Goal: Task Accomplishment & Management: Manage account settings

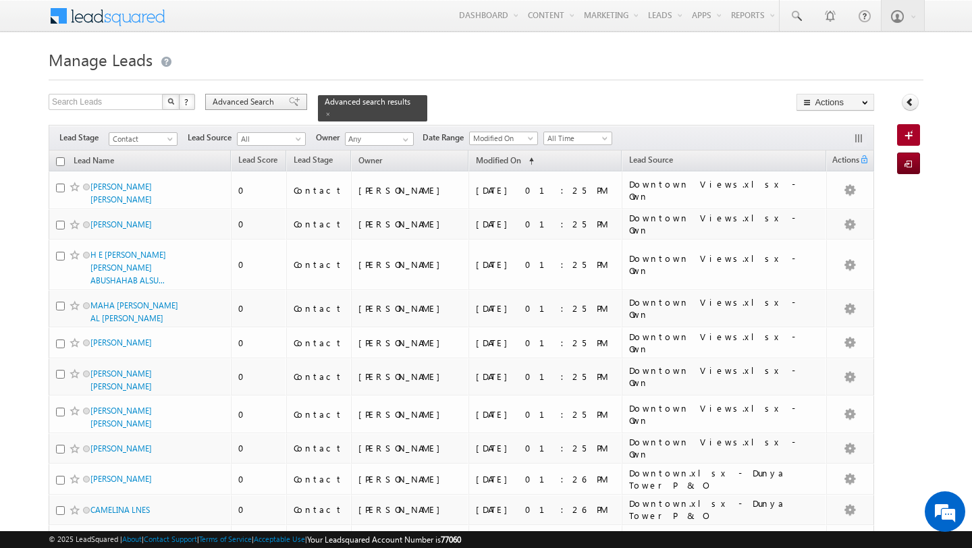
click at [253, 98] on span "Advanced Search" at bounding box center [245, 102] width 65 height 12
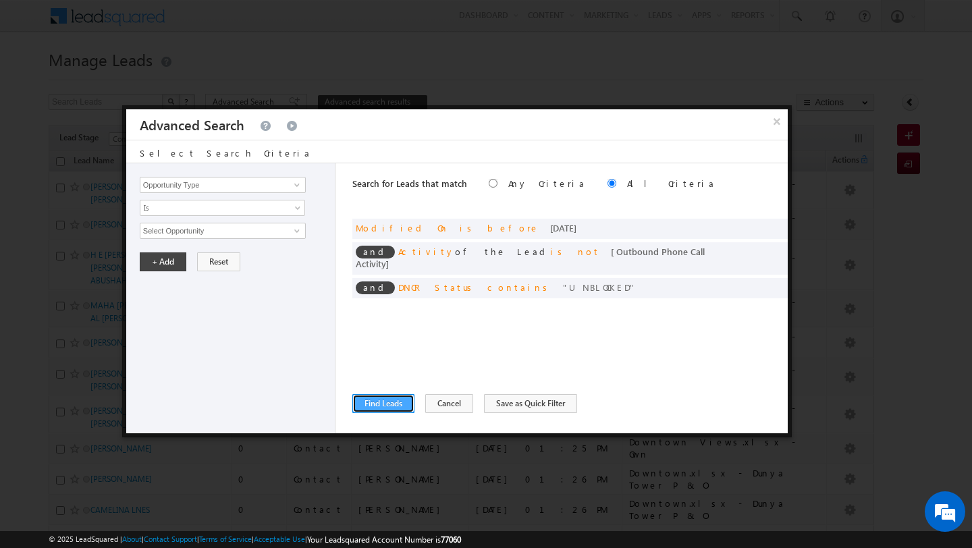
click at [383, 406] on button "Find Leads" at bounding box center [383, 403] width 62 height 19
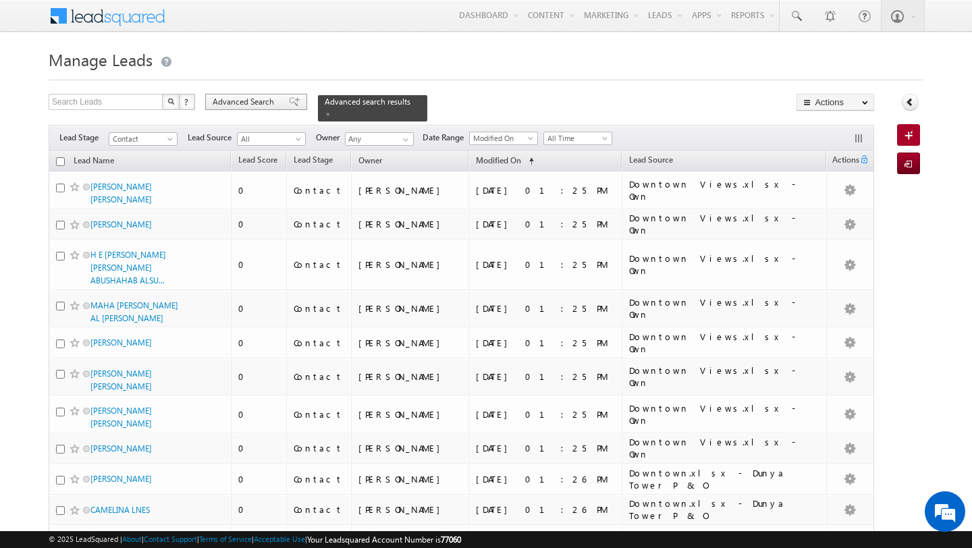
click at [234, 108] on span "Advanced Search" at bounding box center [245, 102] width 65 height 12
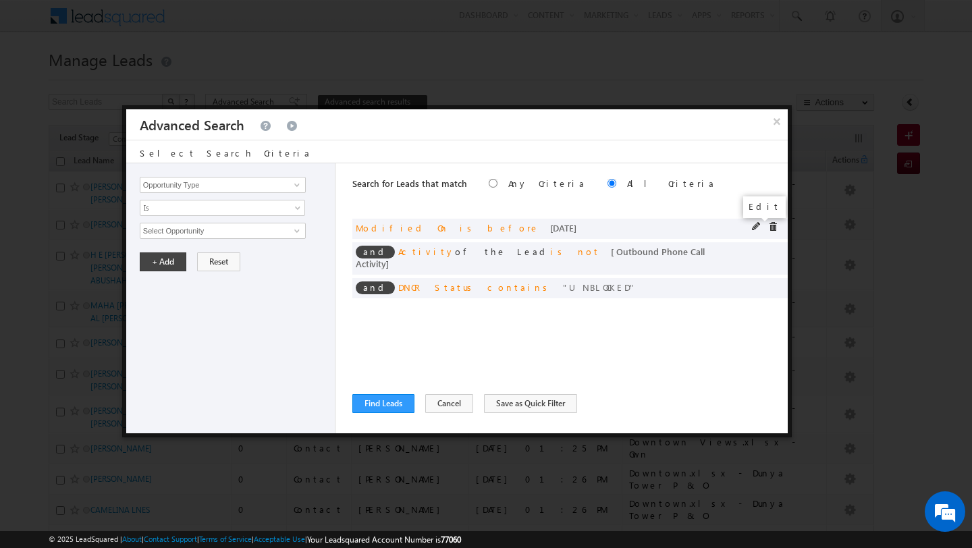
click at [759, 222] on span at bounding box center [756, 226] width 9 height 9
click at [196, 236] on span "Today" at bounding box center [213, 231] width 146 height 12
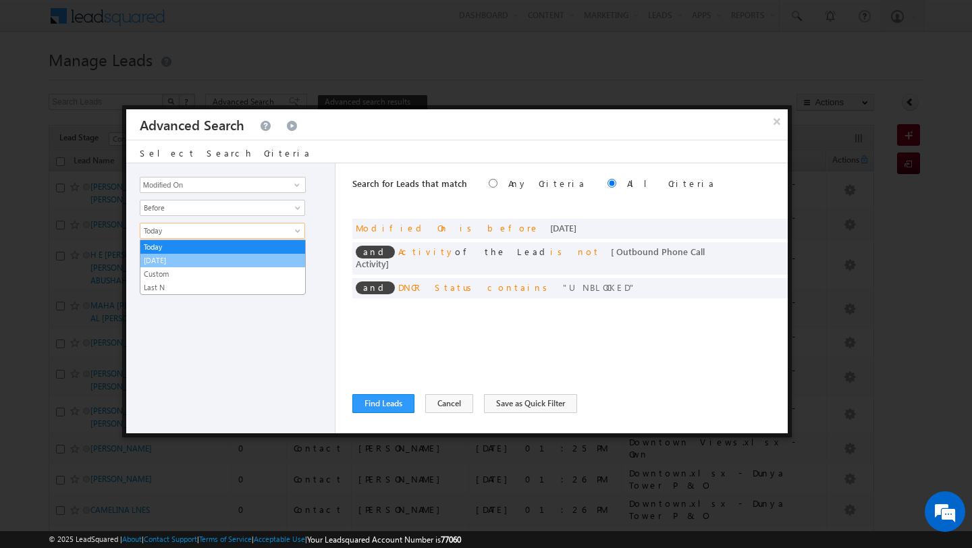
click at [192, 263] on link "[DATE]" at bounding box center [222, 260] width 165 height 12
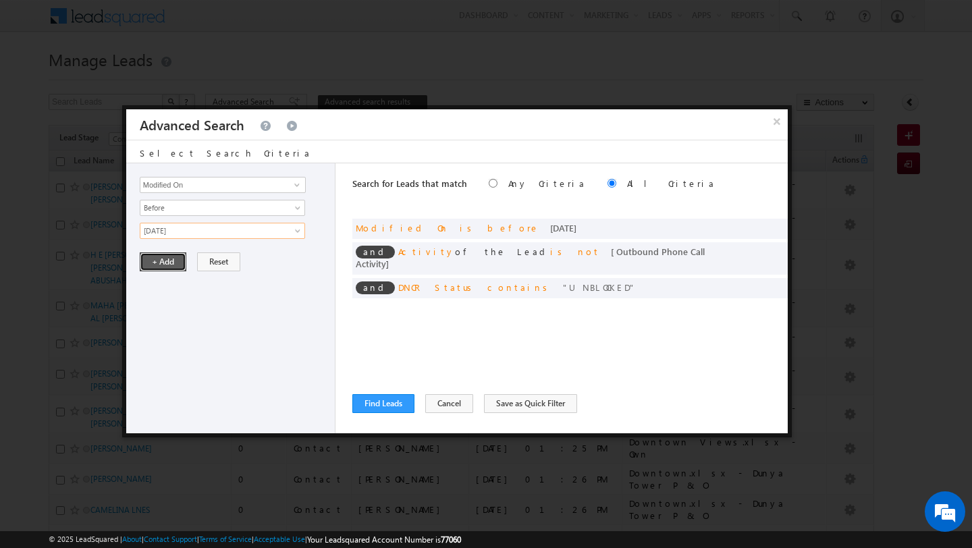
click at [154, 259] on button "+ Add" at bounding box center [163, 261] width 47 height 19
click at [378, 402] on button "Find Leads" at bounding box center [383, 403] width 62 height 19
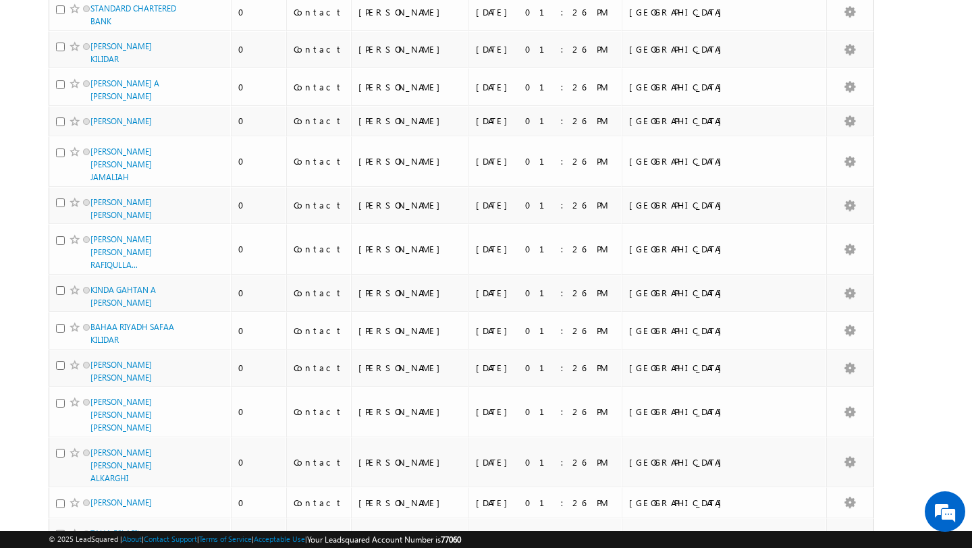
scroll to position [1463, 0]
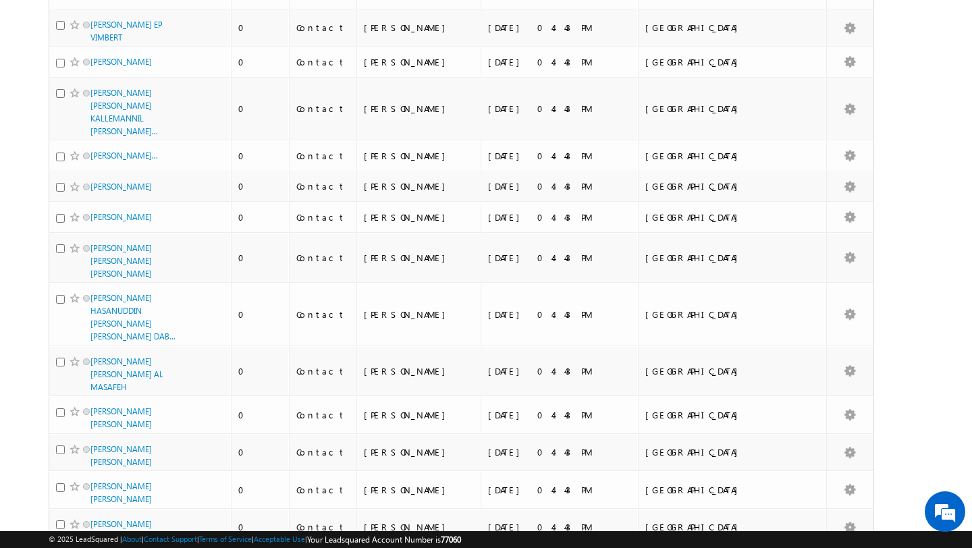
scroll to position [1477, 0]
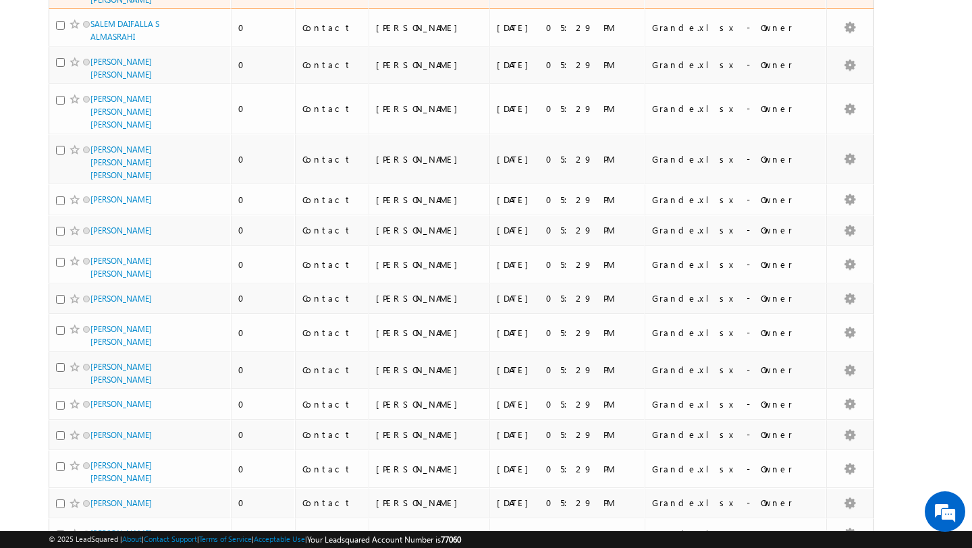
scroll to position [1420, 0]
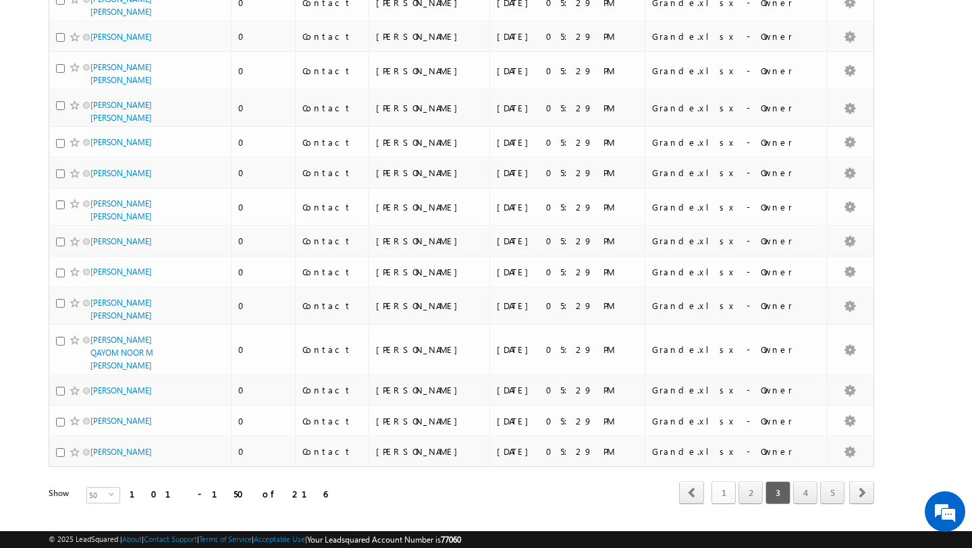
click at [725, 481] on link "1" at bounding box center [723, 492] width 24 height 23
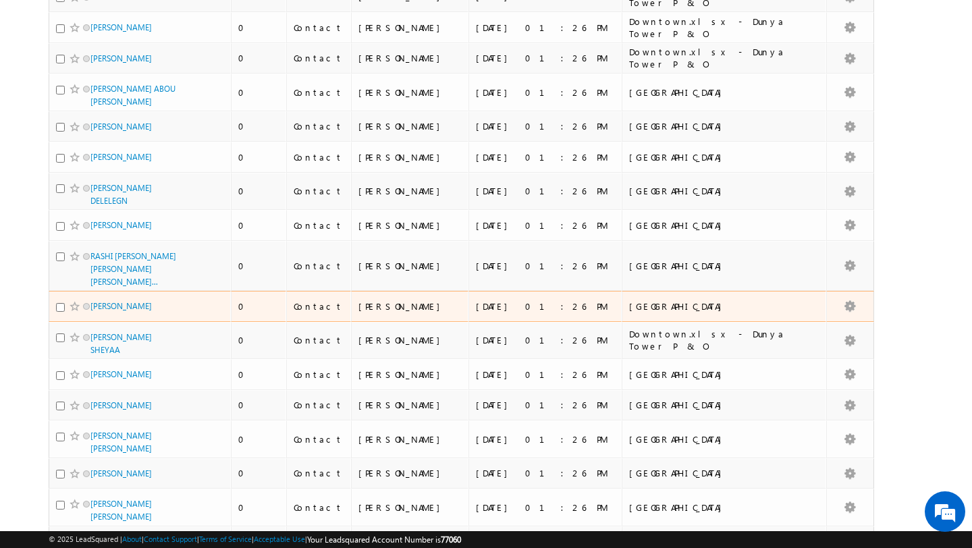
scroll to position [82, 0]
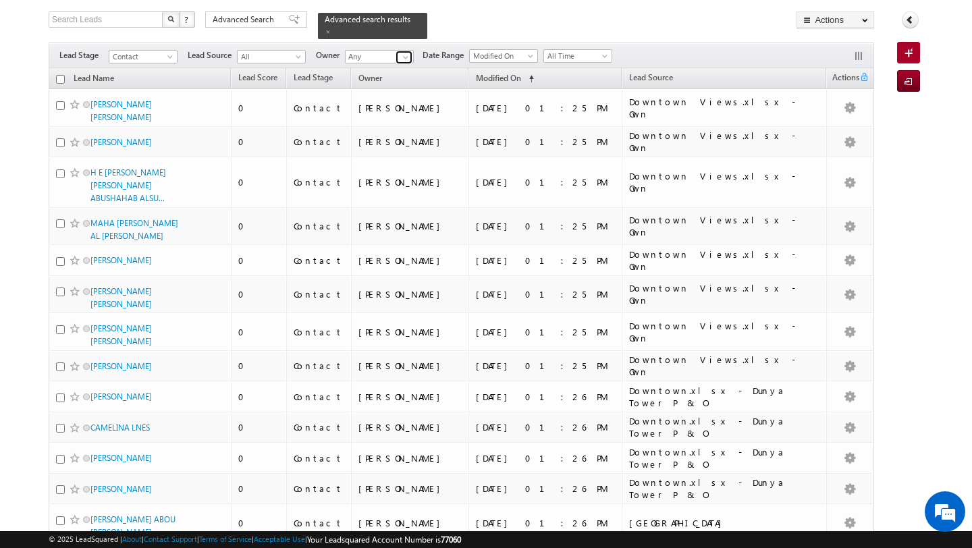
click at [400, 53] on span at bounding box center [405, 57] width 11 height 11
click at [371, 75] on link "Swarup Chandradas swarup.chandradas@indglobal.ae" at bounding box center [412, 76] width 135 height 26
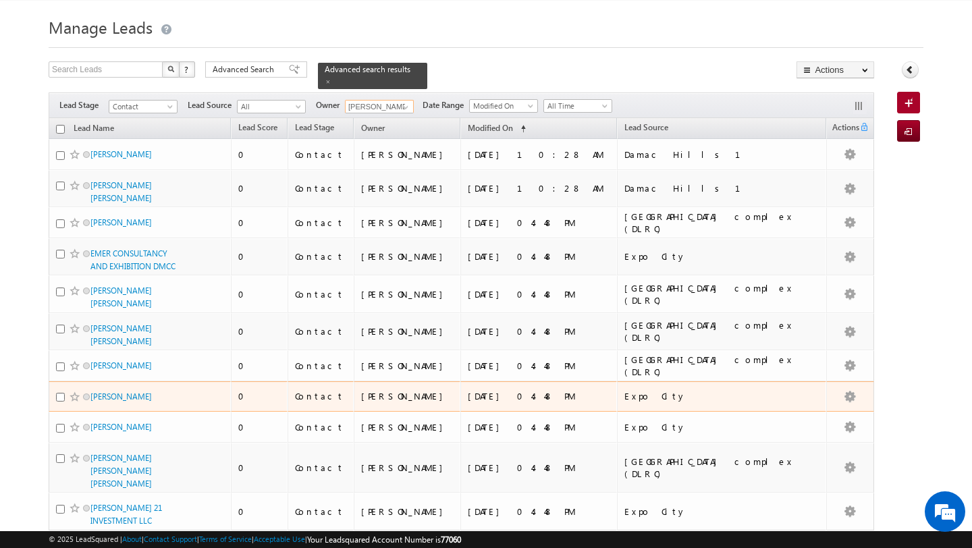
scroll to position [0, 0]
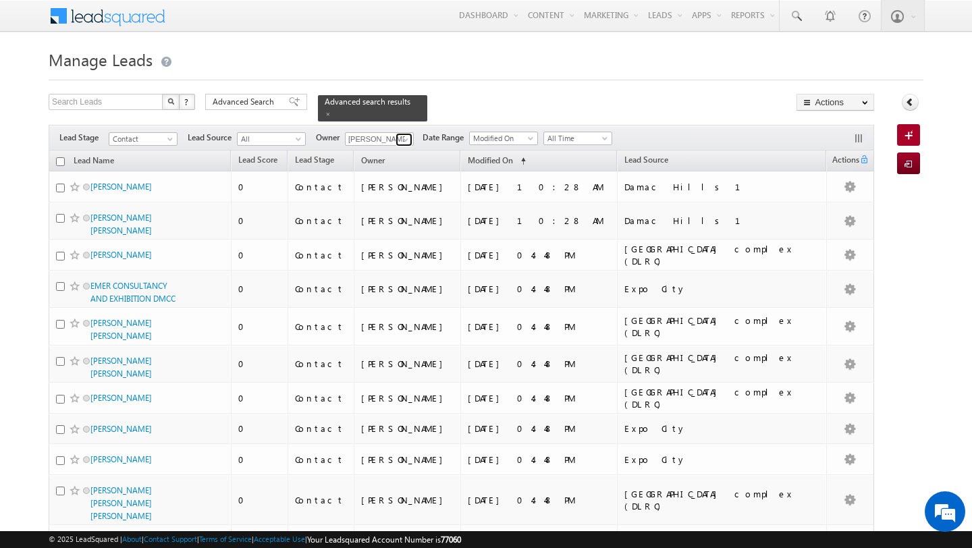
click at [408, 140] on span at bounding box center [405, 139] width 11 height 11
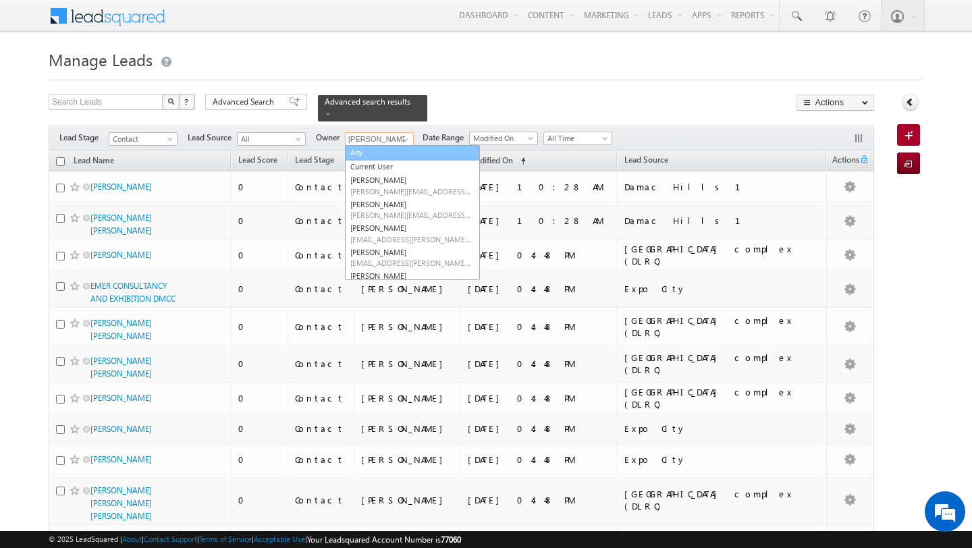
click at [371, 155] on link "Any" at bounding box center [412, 153] width 135 height 16
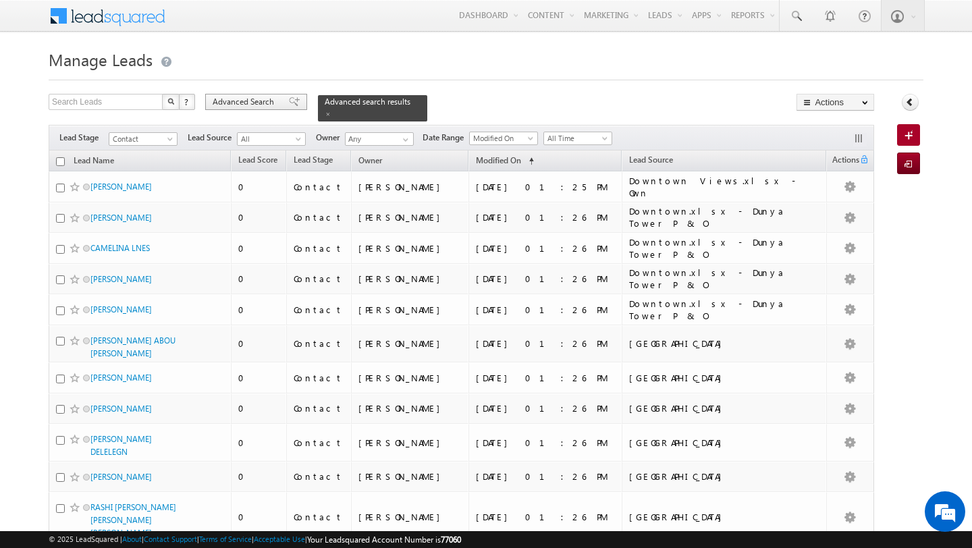
click at [229, 108] on span "Advanced Search" at bounding box center [245, 102] width 65 height 12
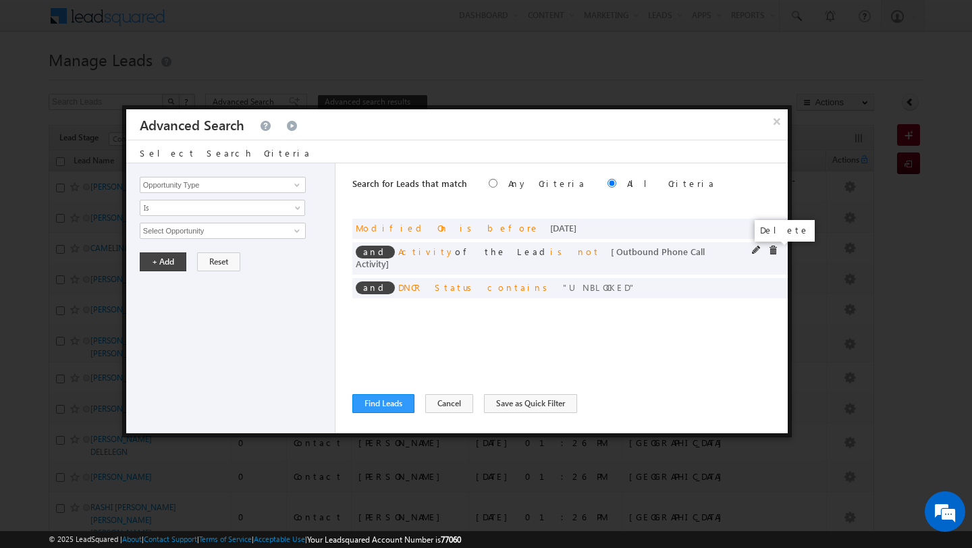
click at [773, 248] on span at bounding box center [772, 250] width 9 height 9
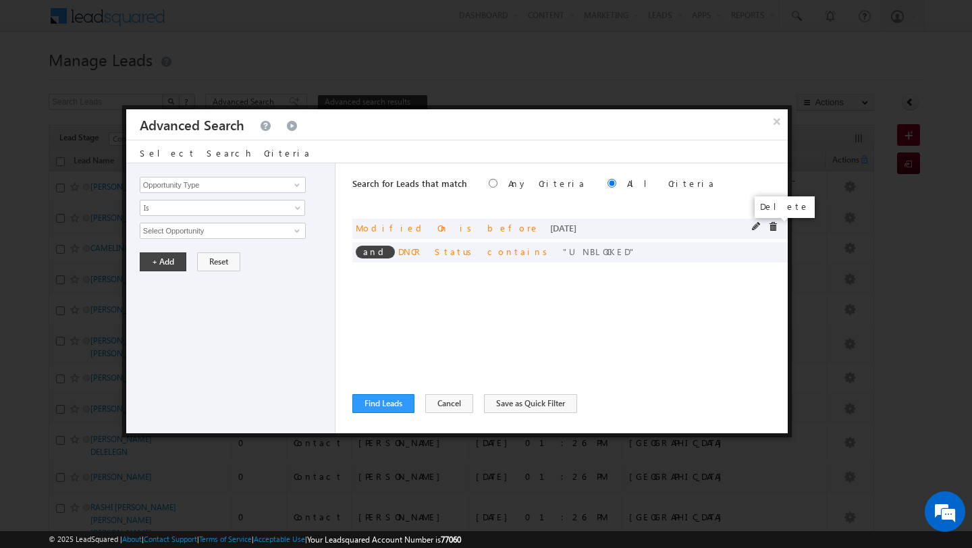
click at [774, 227] on span at bounding box center [772, 226] width 9 height 9
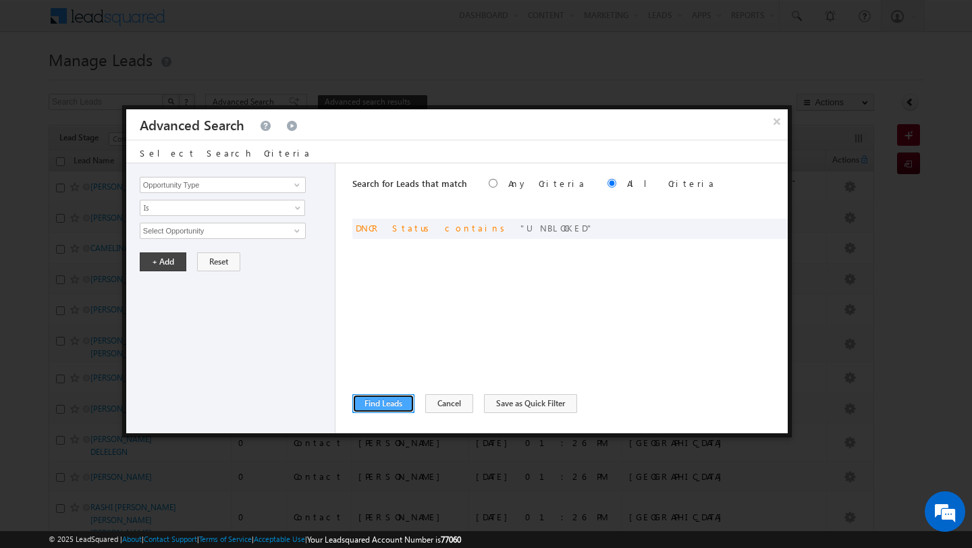
click at [381, 400] on button "Find Leads" at bounding box center [383, 403] width 62 height 19
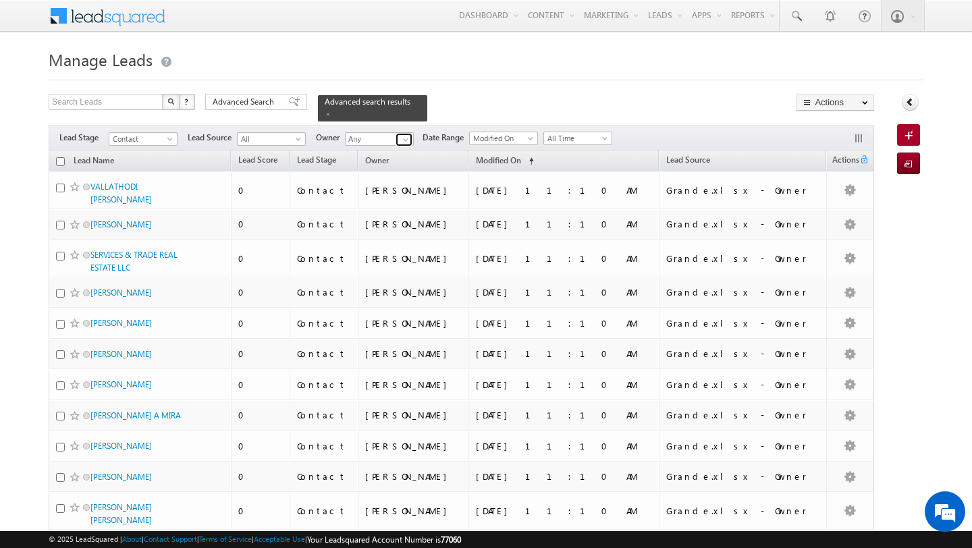
click at [406, 138] on span at bounding box center [405, 139] width 11 height 11
click at [375, 157] on link "Ankit Singh ankitkumar.singh@indglobal.ae" at bounding box center [412, 158] width 135 height 26
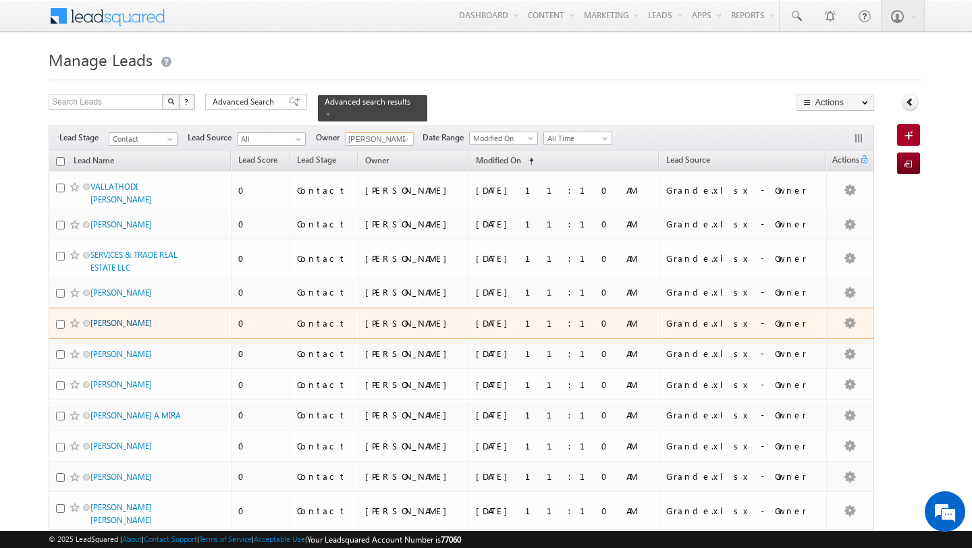
type input "Ankit Singh"
click at [151, 319] on link "VALIOLLAH MOSLEHI" at bounding box center [120, 323] width 61 height 10
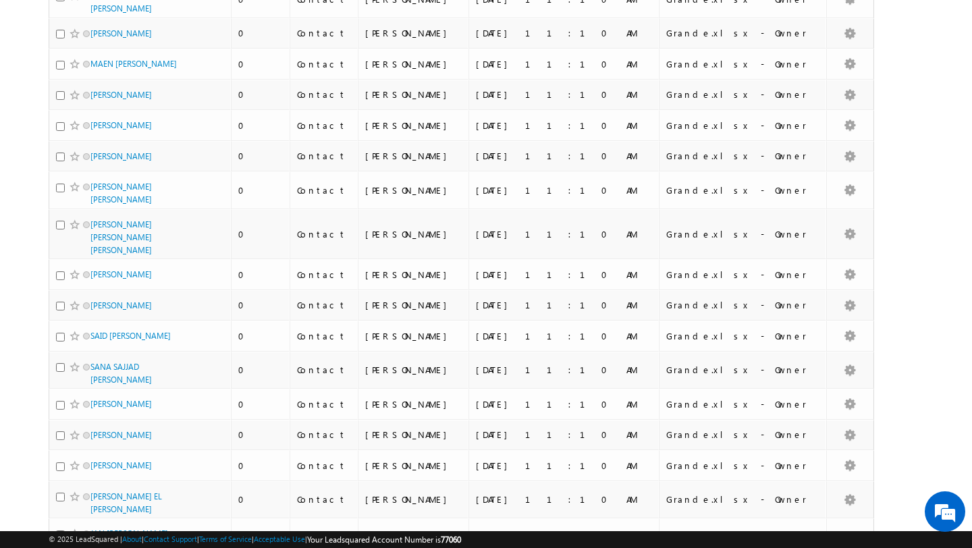
scroll to position [1399, 0]
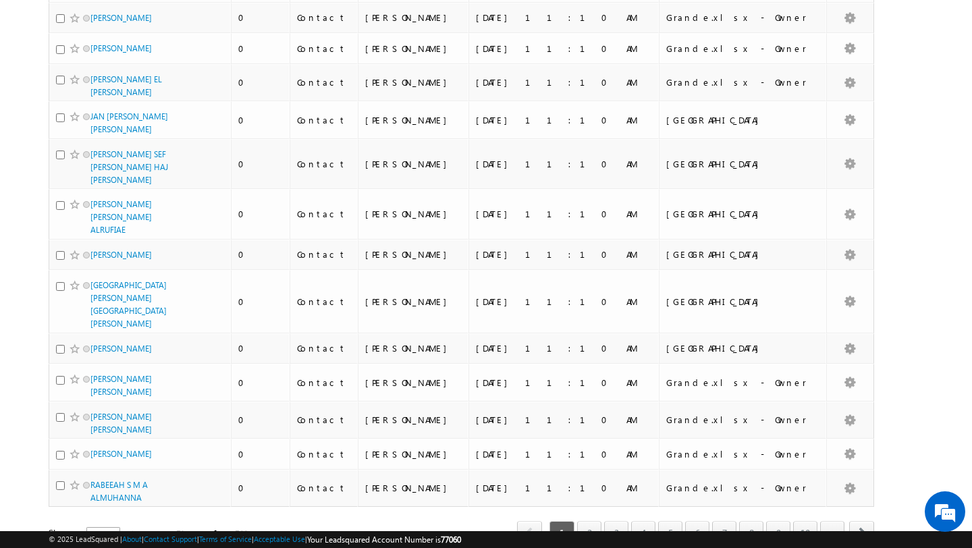
click at [88, 528] on span "50" at bounding box center [98, 535] width 22 height 15
click at [100, 524] on li "100" at bounding box center [95, 523] width 32 height 13
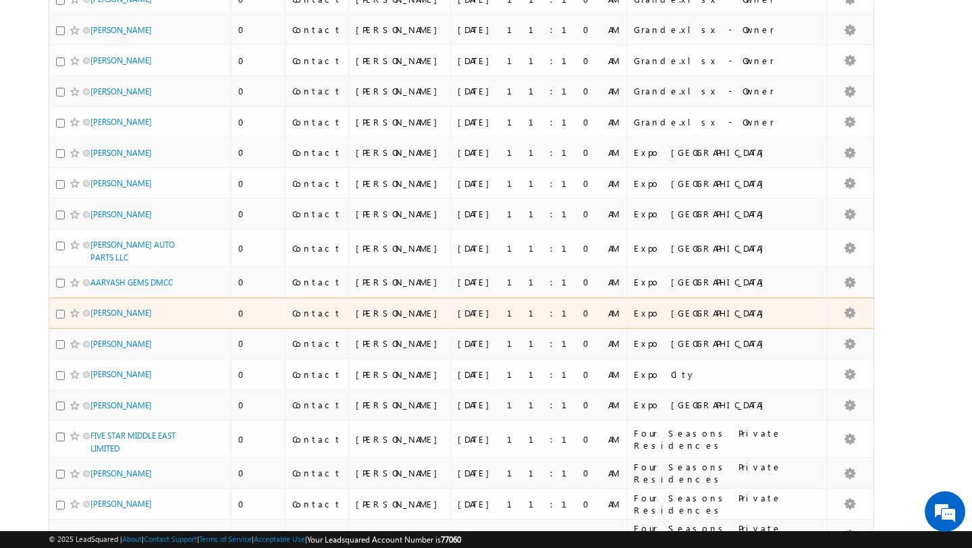
scroll to position [3061, 0]
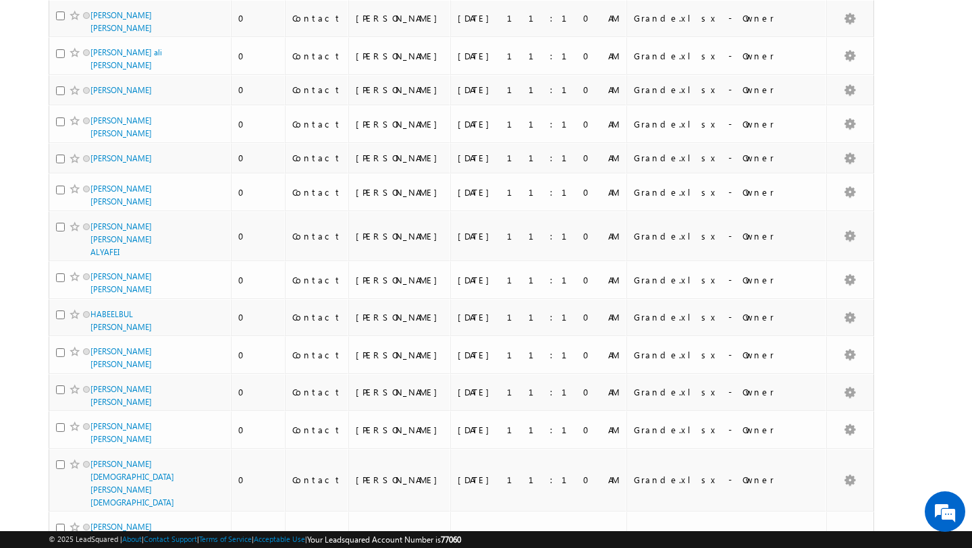
click at [102, 512] on li "50" at bounding box center [95, 510] width 32 height 13
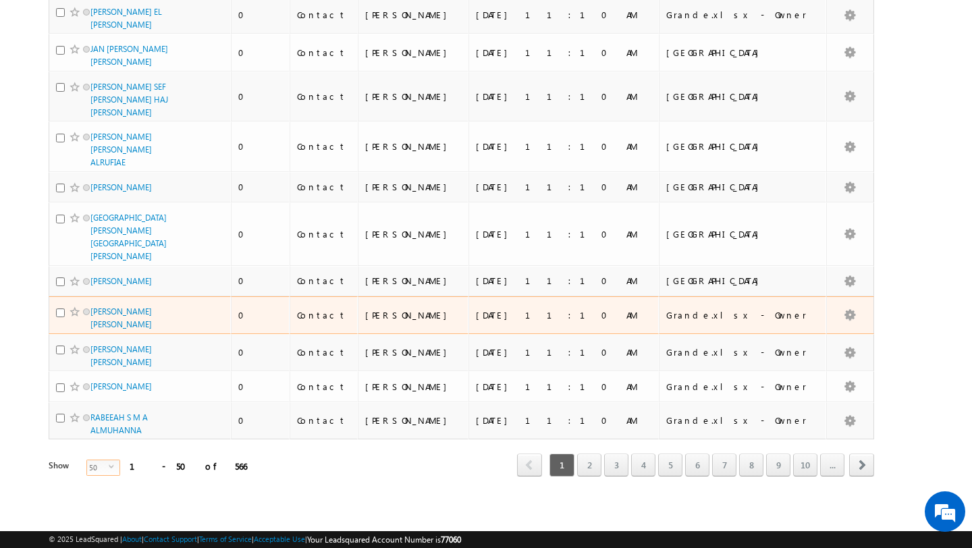
scroll to position [1399, 0]
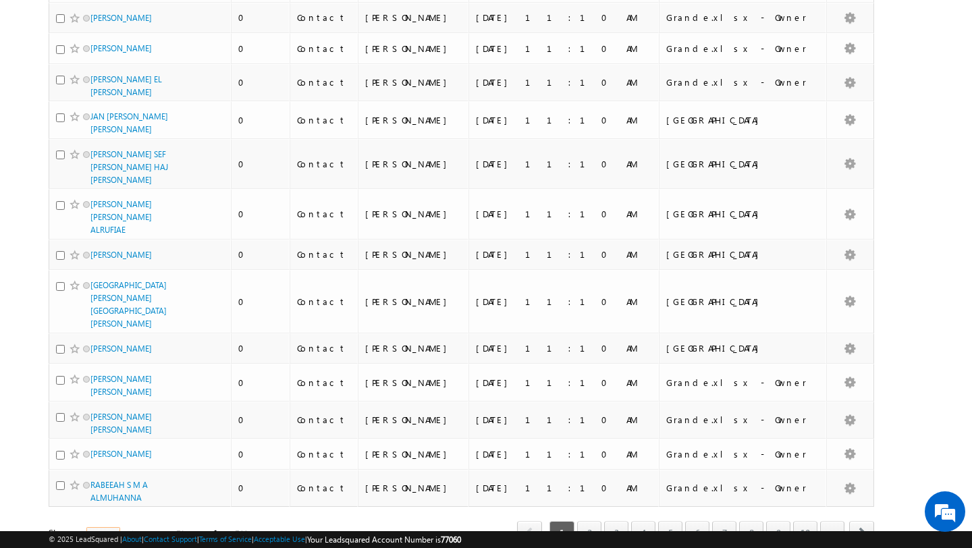
click at [109, 531] on span "select" at bounding box center [114, 534] width 11 height 6
click at [95, 521] on li "100" at bounding box center [95, 523] width 32 height 13
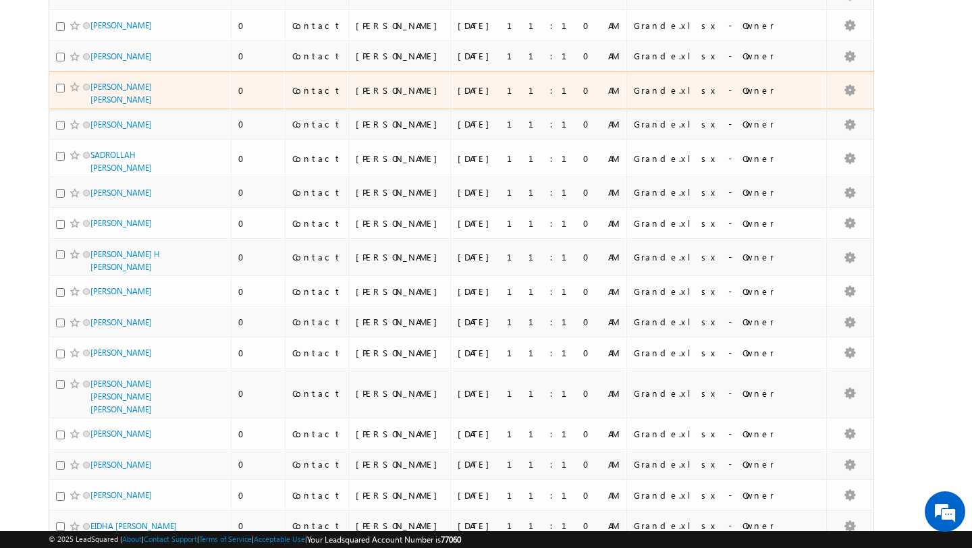
scroll to position [0, 0]
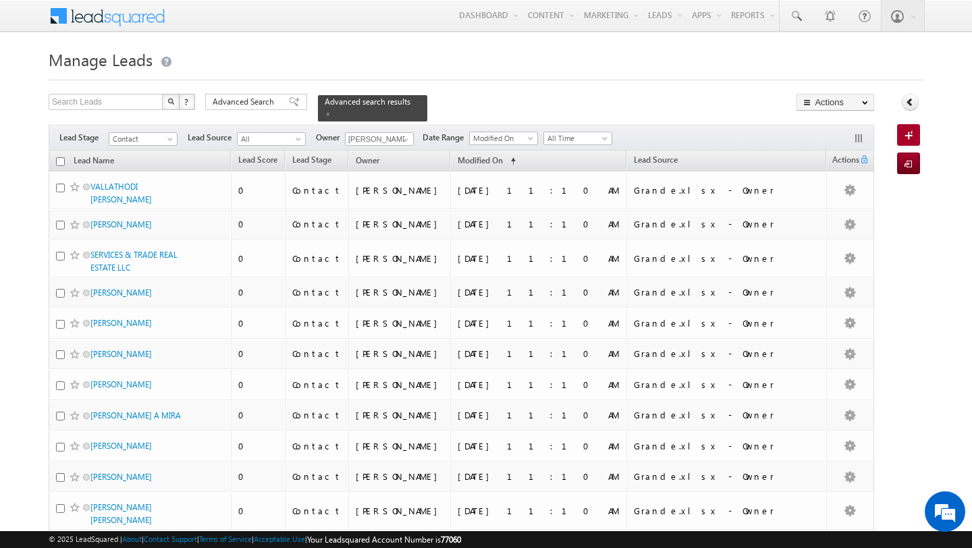
click at [59, 162] on input "checkbox" at bounding box center [60, 161] width 9 height 9
checkbox input "true"
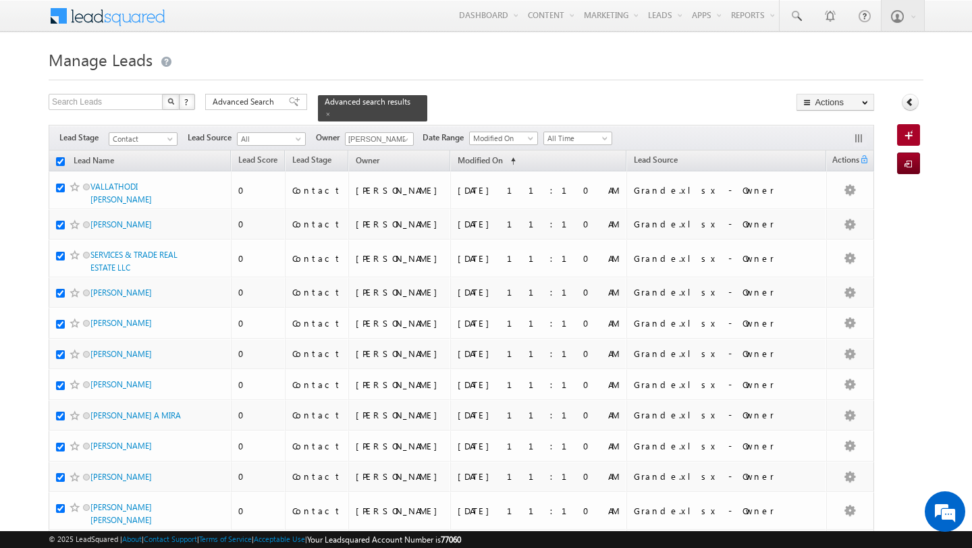
checkbox input "true"
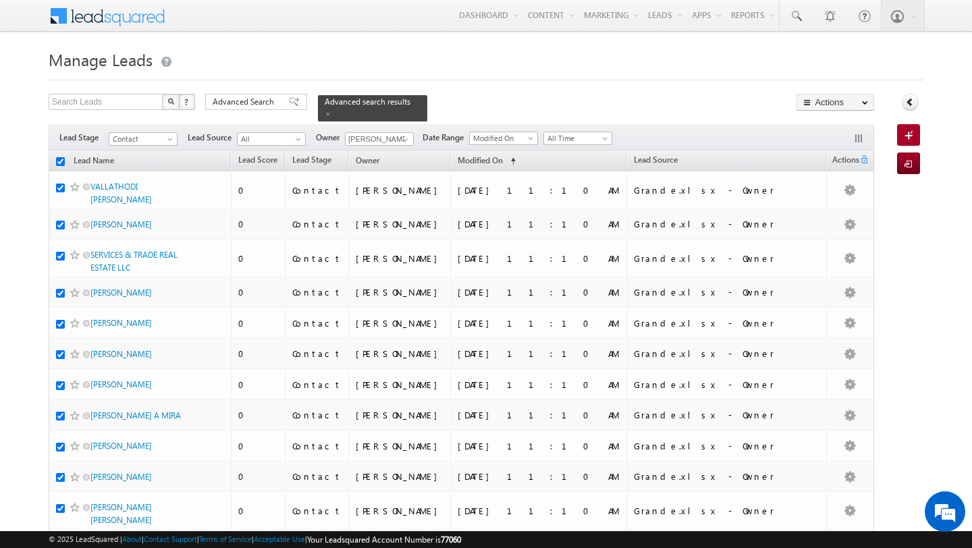
checkbox input "true"
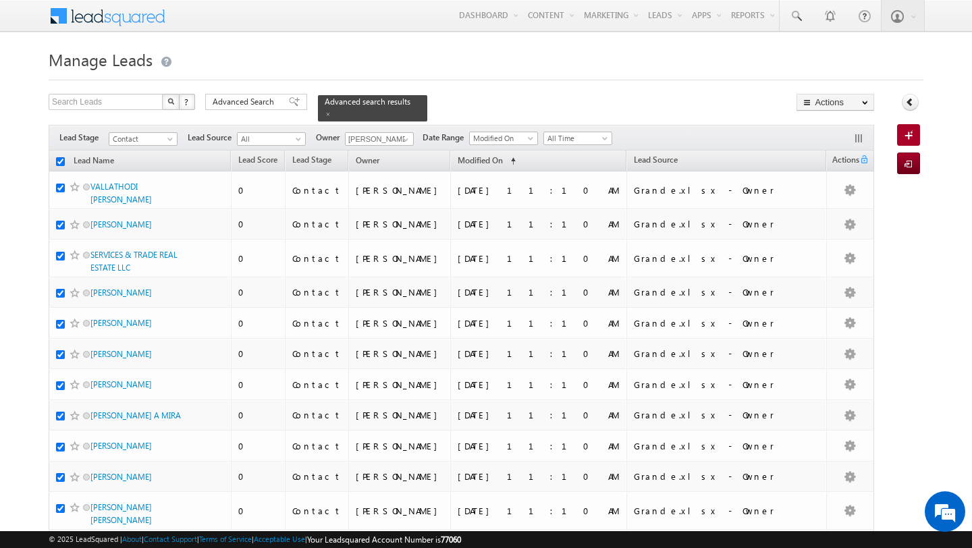
checkbox input "true"
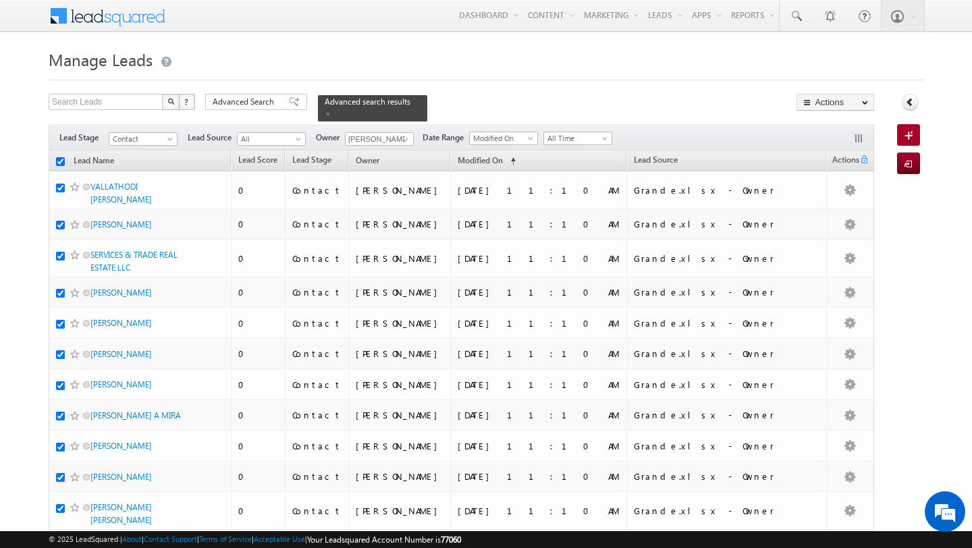
checkbox input "true"
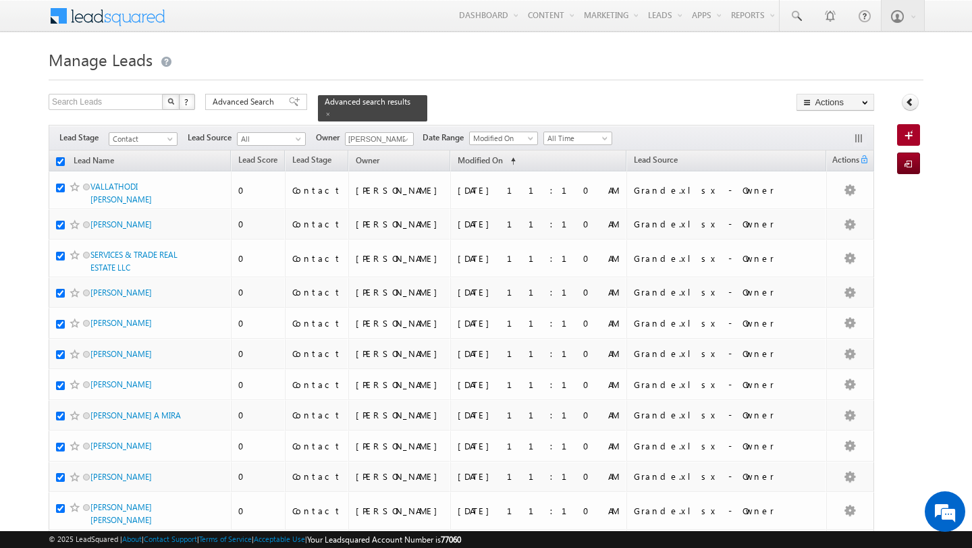
checkbox input "true"
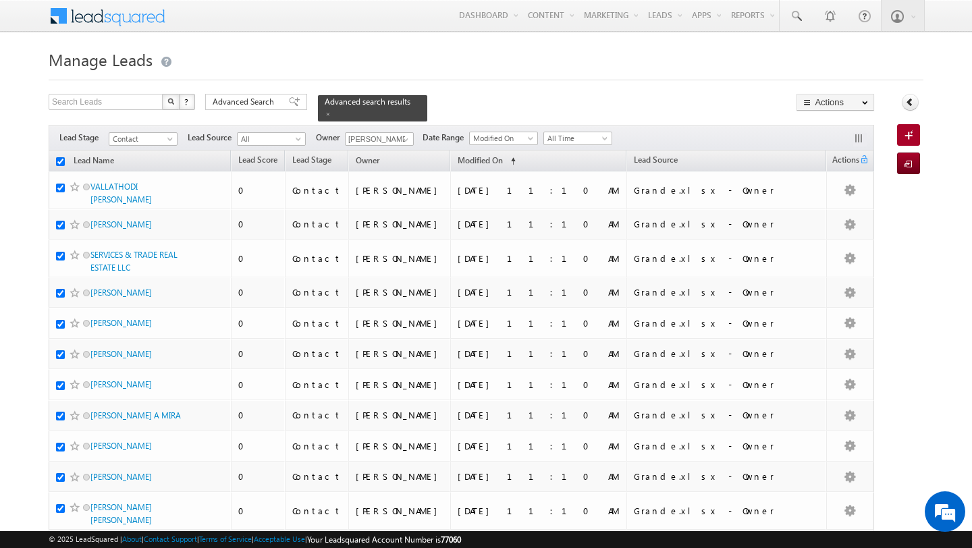
checkbox input "true"
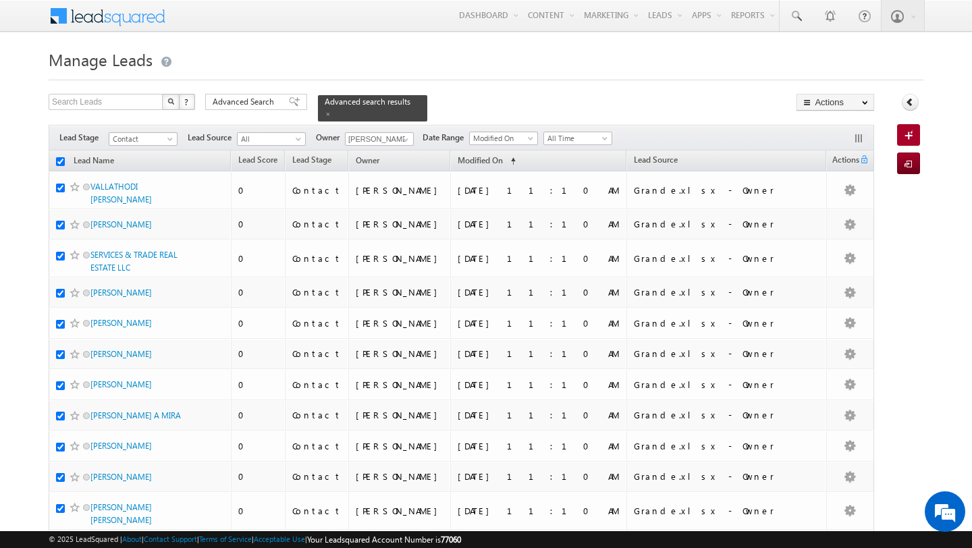
checkbox input "true"
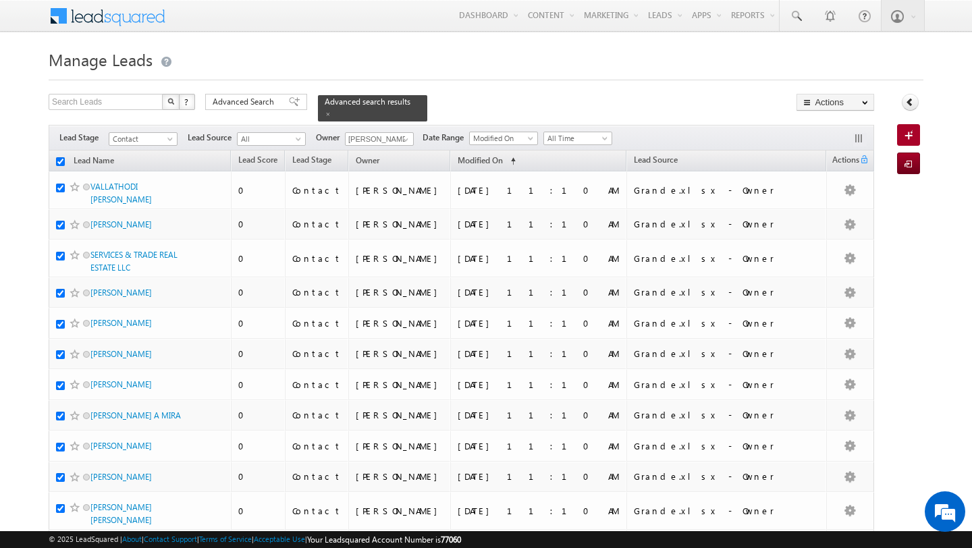
checkbox input "true"
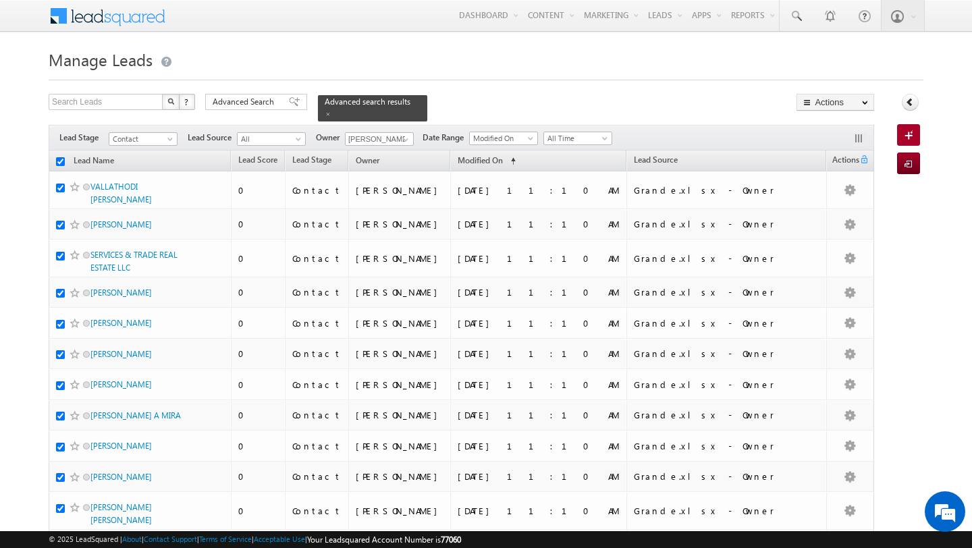
checkbox input "true"
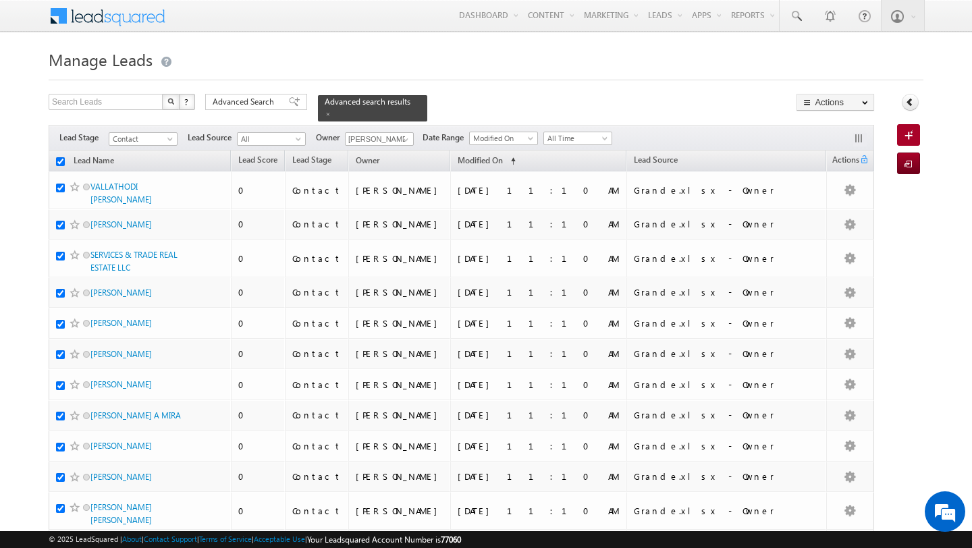
checkbox input "true"
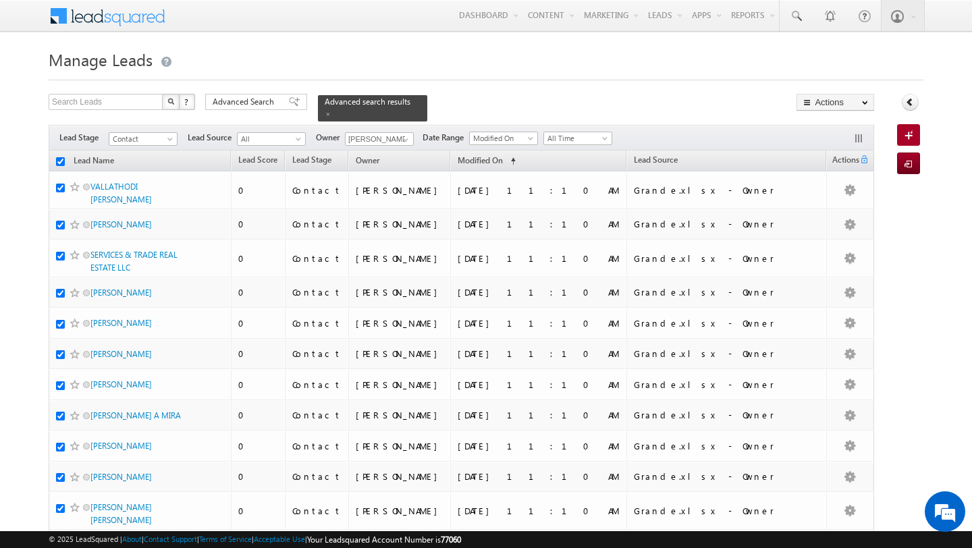
checkbox input "true"
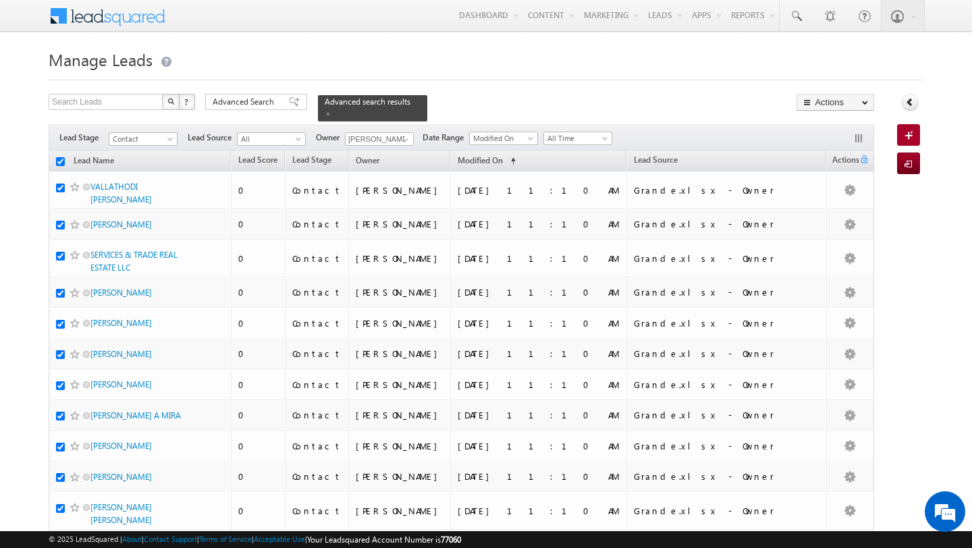
checkbox input "true"
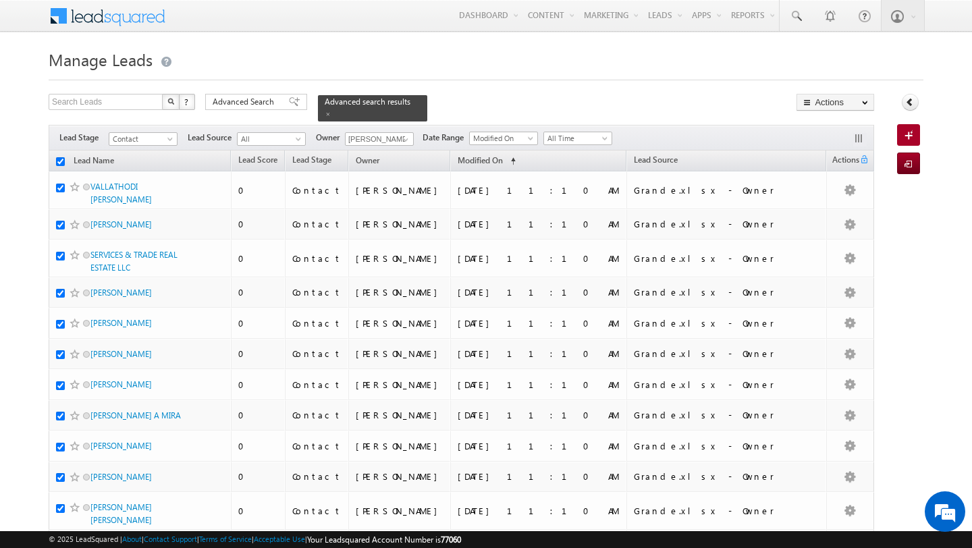
checkbox input "true"
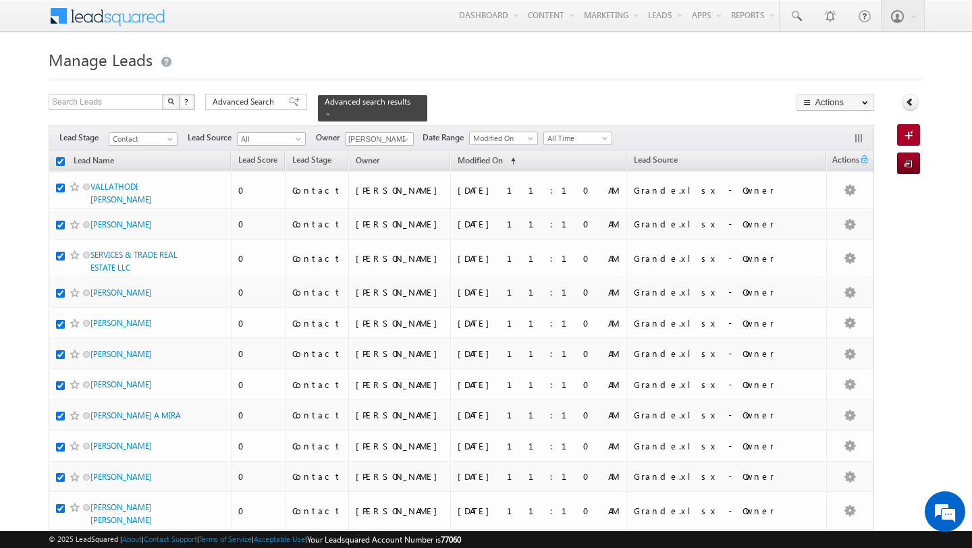
checkbox input "true"
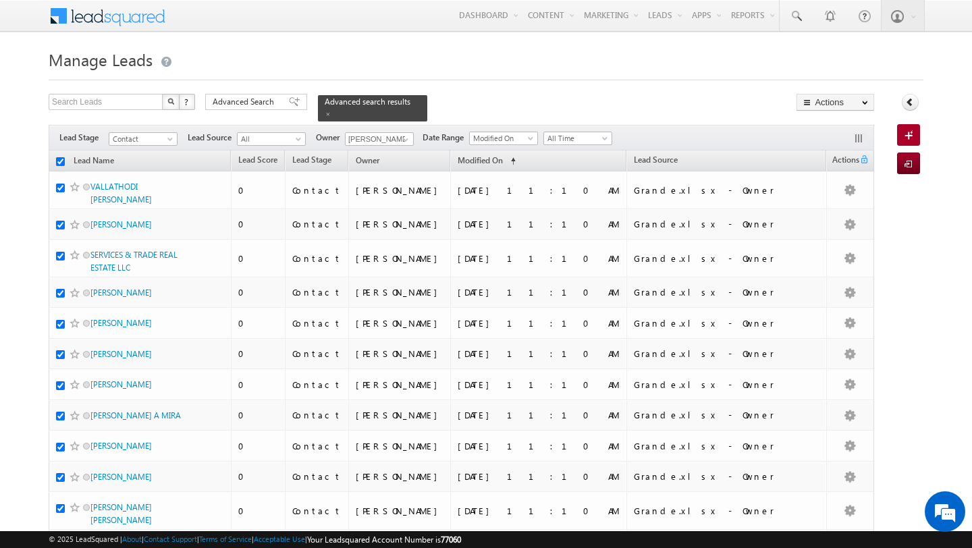
checkbox input "true"
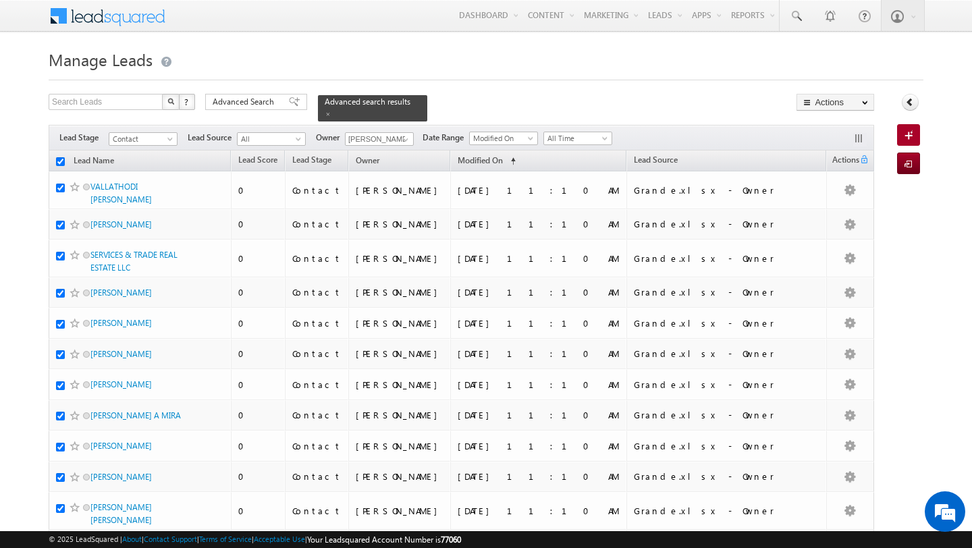
checkbox input "true"
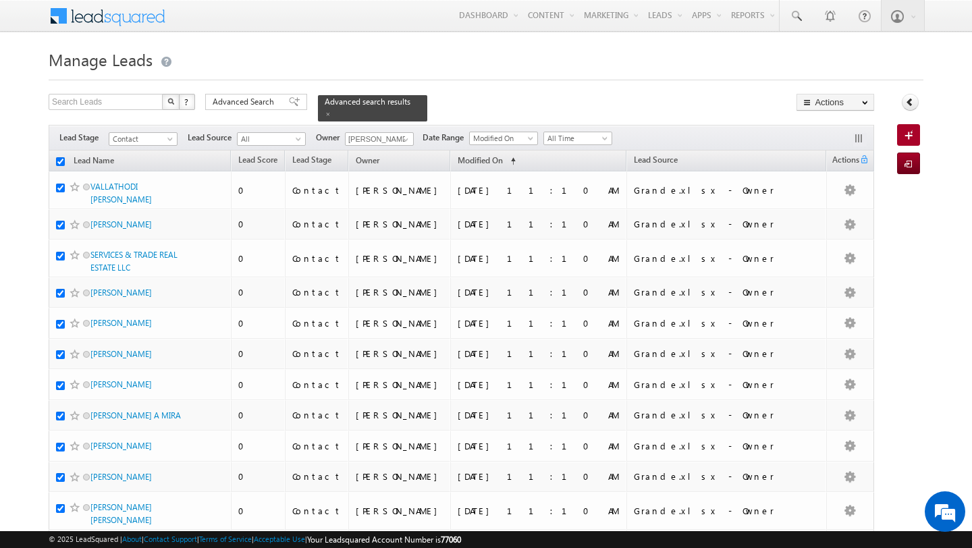
checkbox input "true"
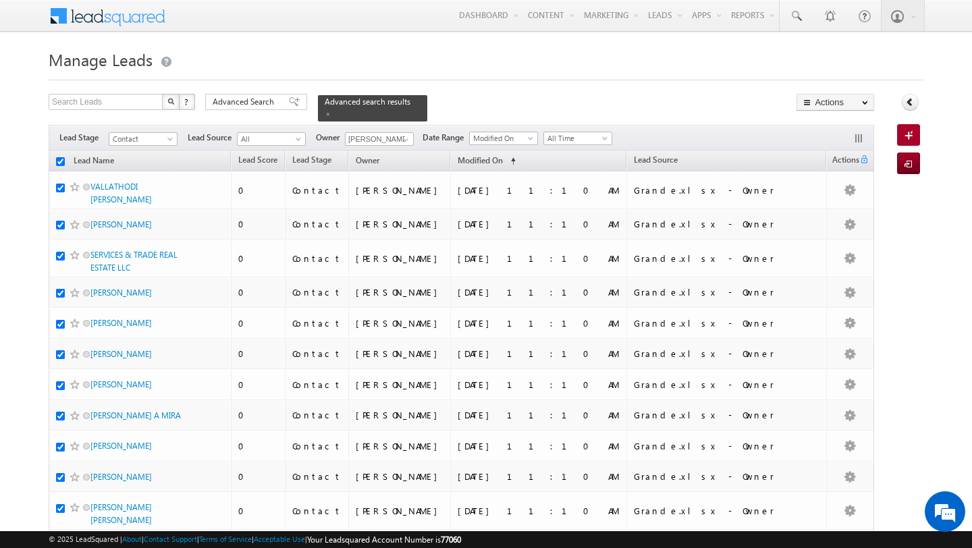
checkbox input "true"
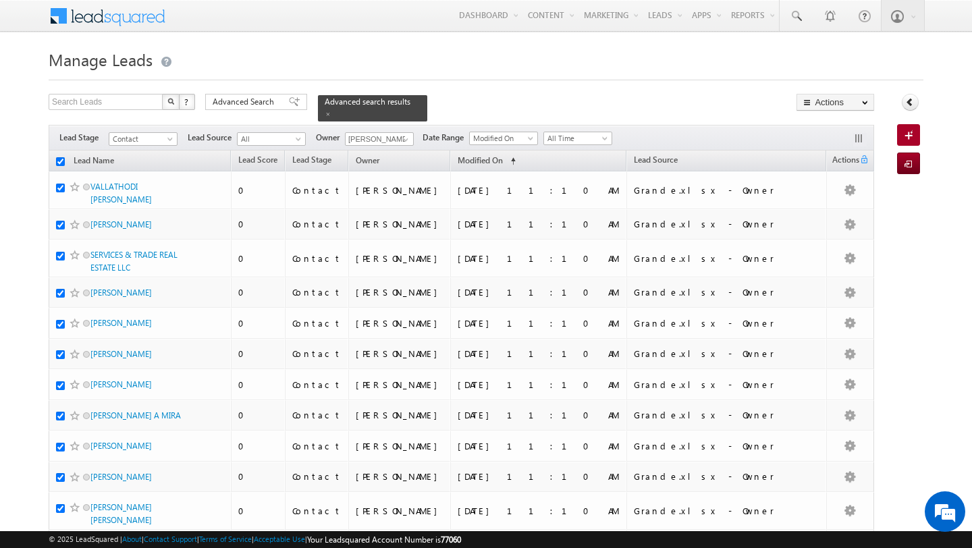
checkbox input "true"
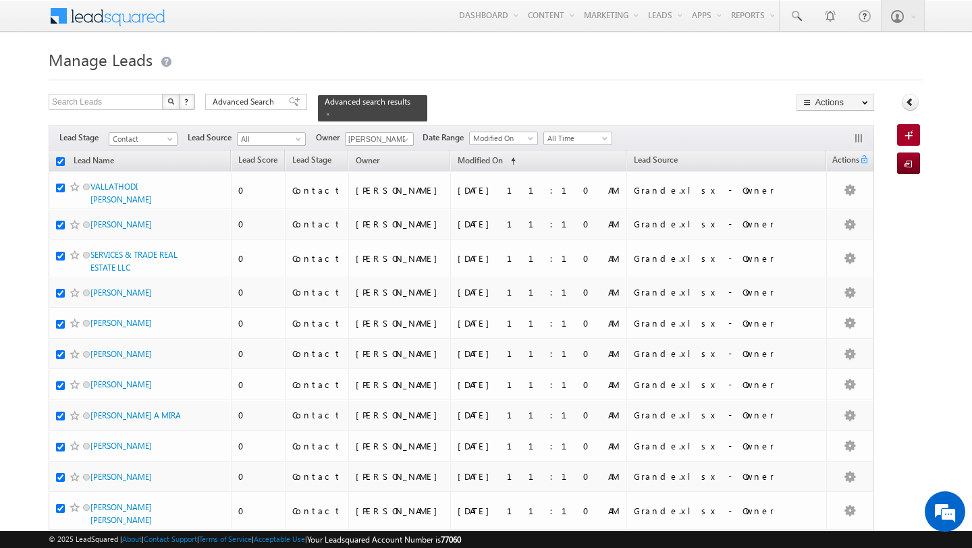
checkbox input "true"
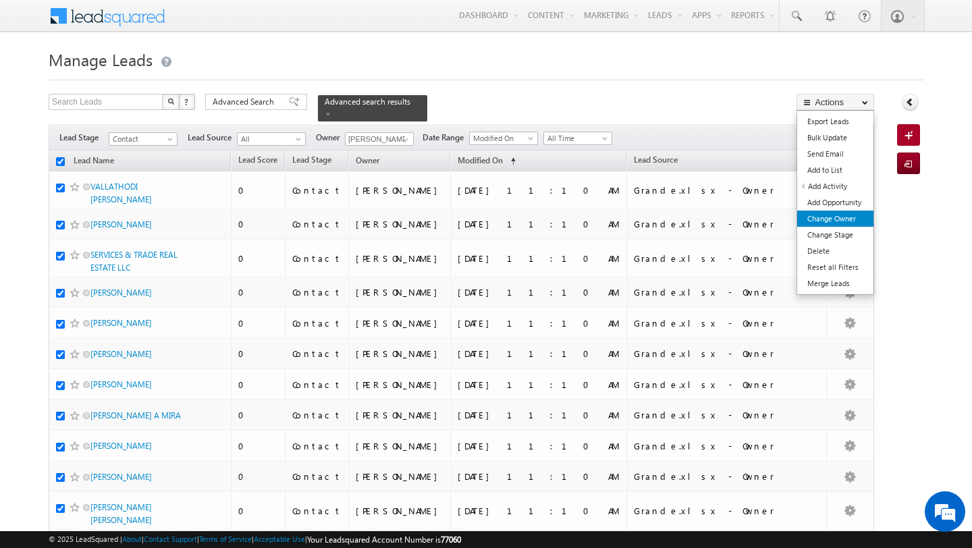
click at [844, 215] on link "Change Owner" at bounding box center [835, 219] width 76 height 16
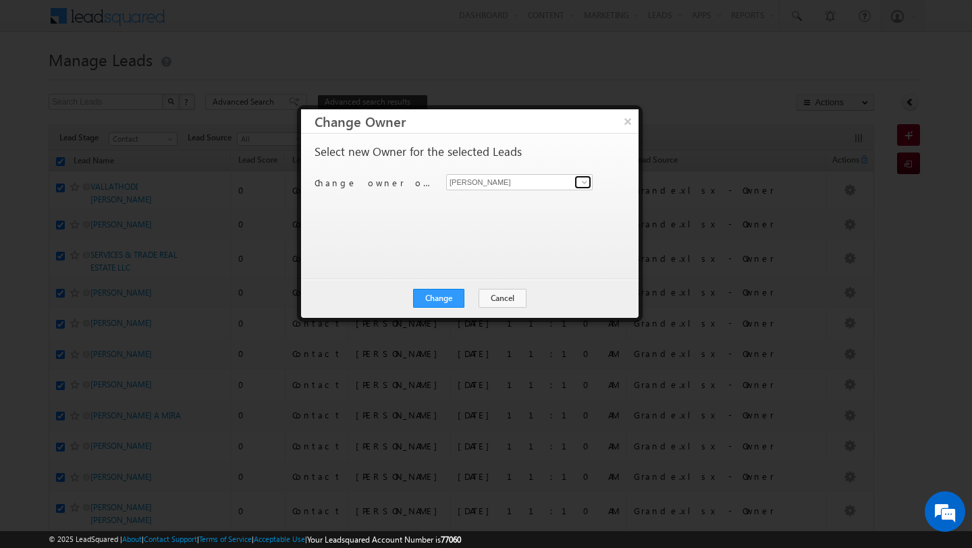
click at [584, 186] on span at bounding box center [584, 182] width 11 height 11
click at [491, 205] on span "swarup.chandradas@indglobal.ae" at bounding box center [512, 209] width 121 height 10
type input "[PERSON_NAME]"
click at [445, 300] on button "Change" at bounding box center [438, 298] width 51 height 19
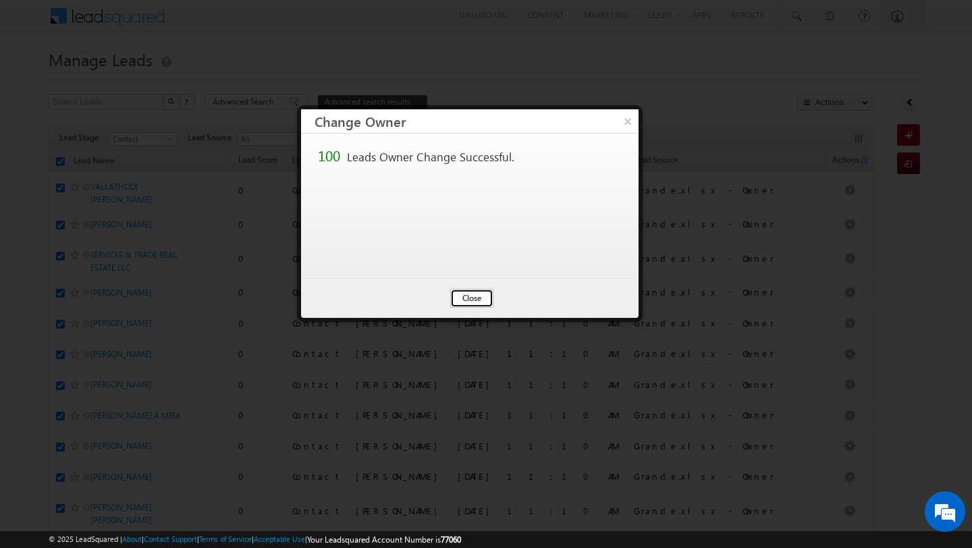
click at [473, 299] on button "Close" at bounding box center [471, 298] width 43 height 19
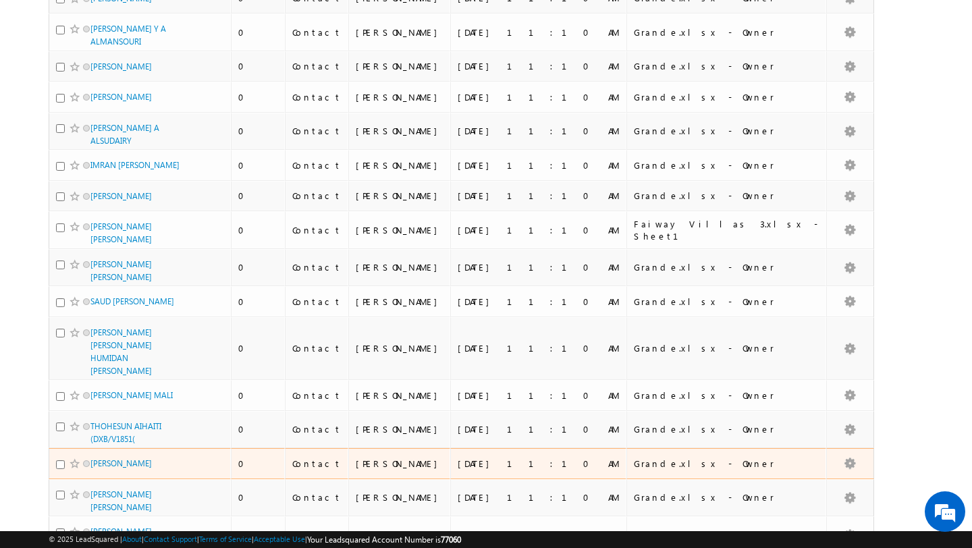
scroll to position [3191, 0]
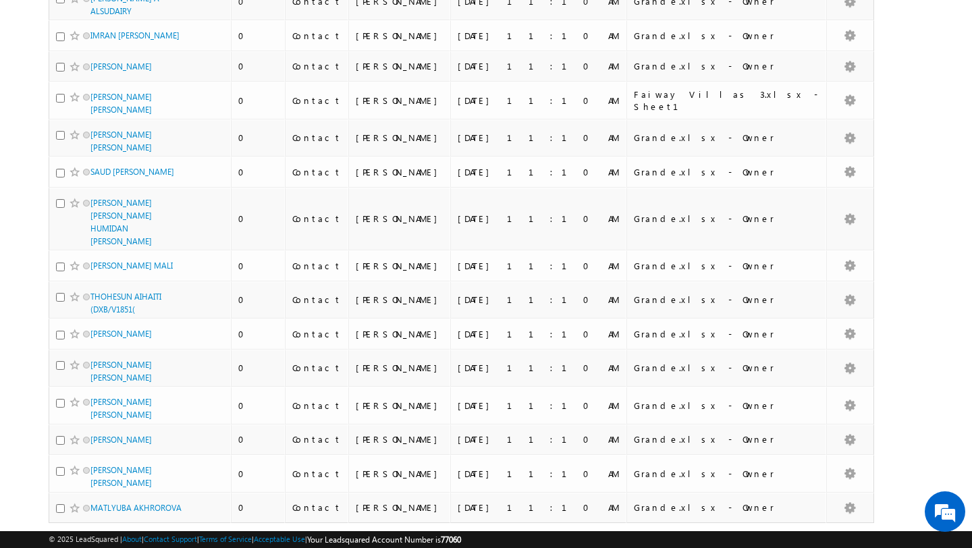
click at [749, 537] on link "2" at bounding box center [751, 548] width 24 height 23
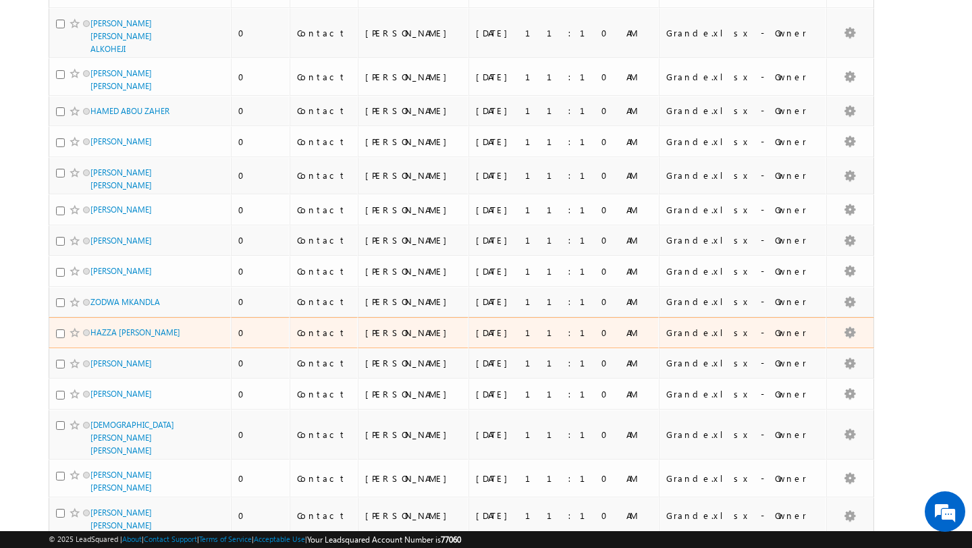
scroll to position [0, 0]
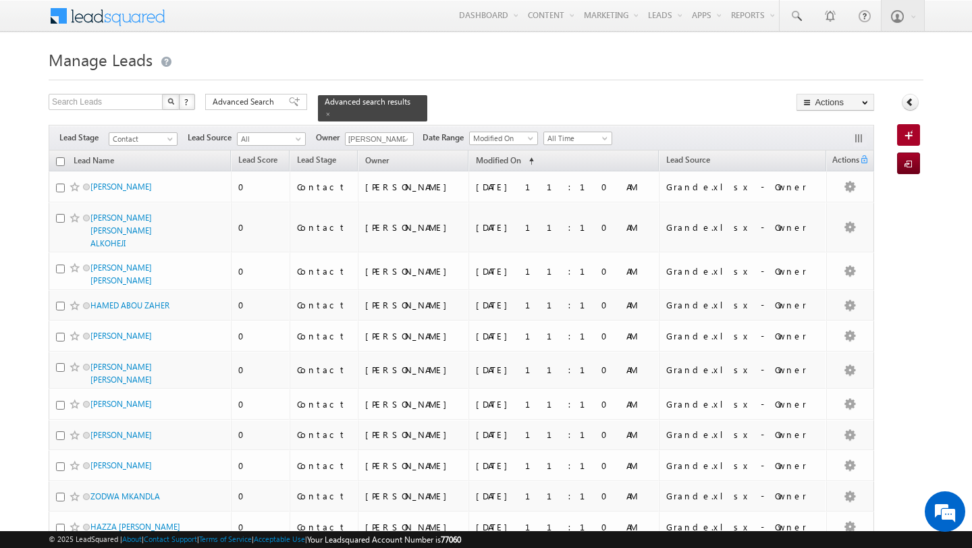
click at [59, 163] on input "checkbox" at bounding box center [60, 161] width 9 height 9
checkbox input "true"
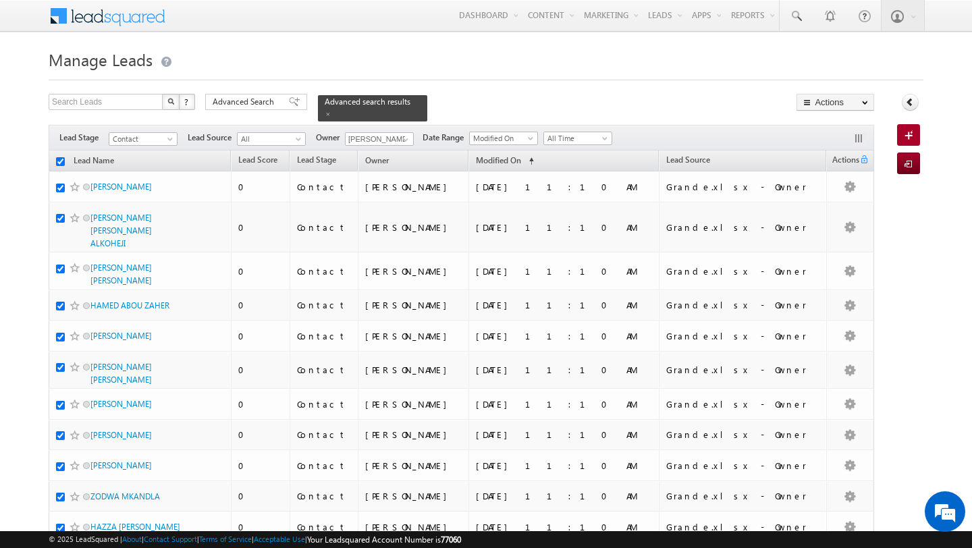
checkbox input "true"
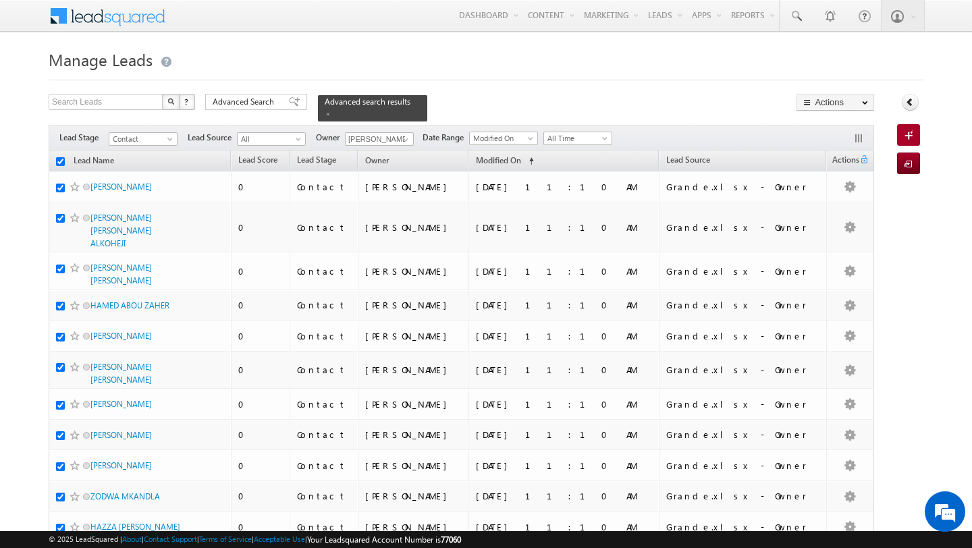
checkbox input "true"
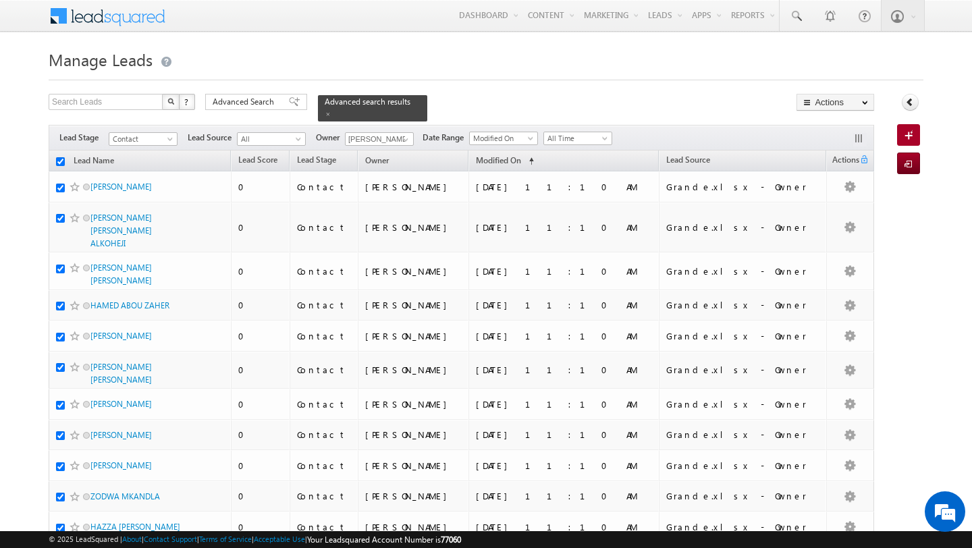
checkbox input "true"
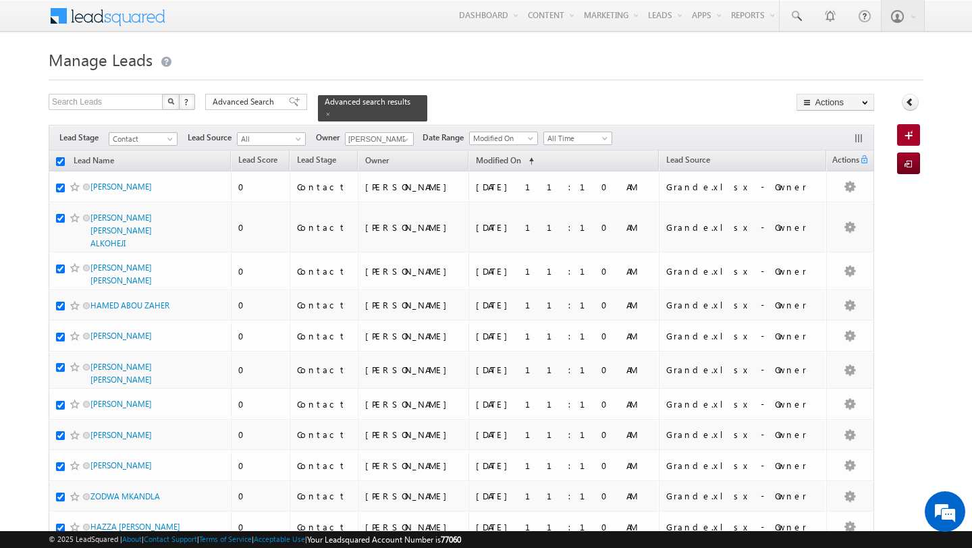
checkbox input "true"
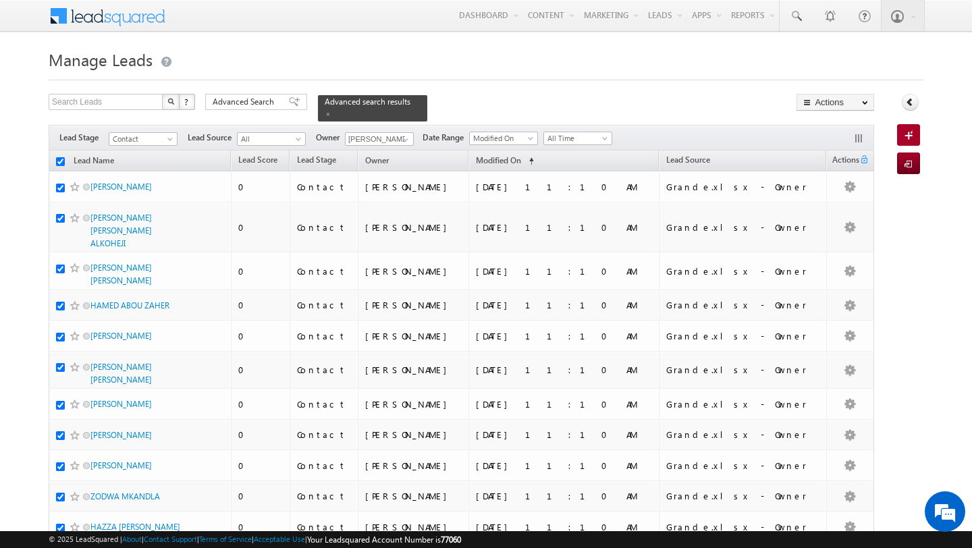
checkbox input "true"
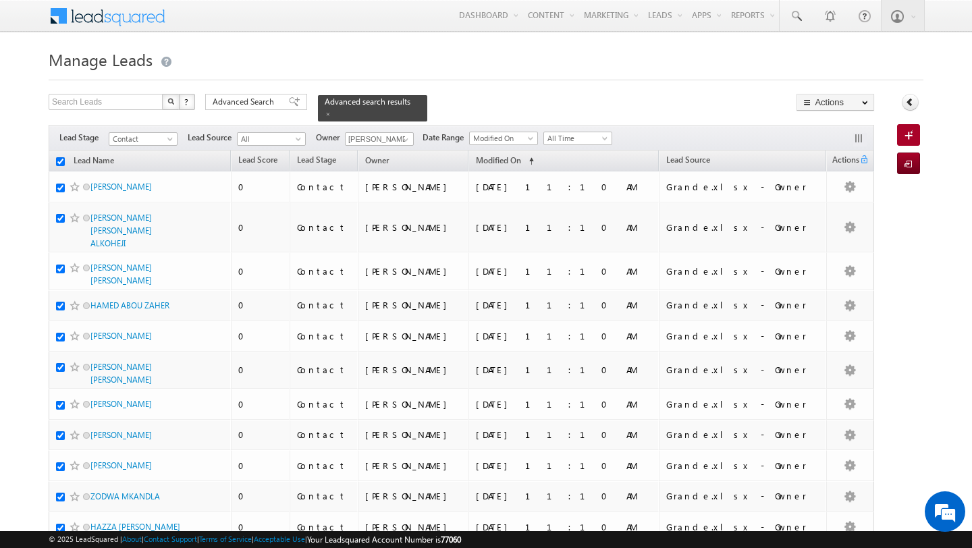
checkbox input "true"
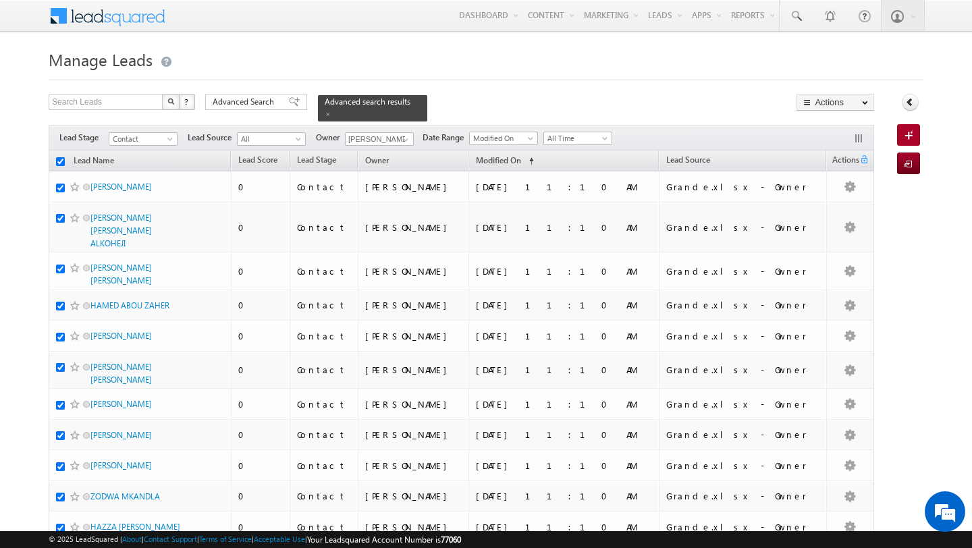
checkbox input "true"
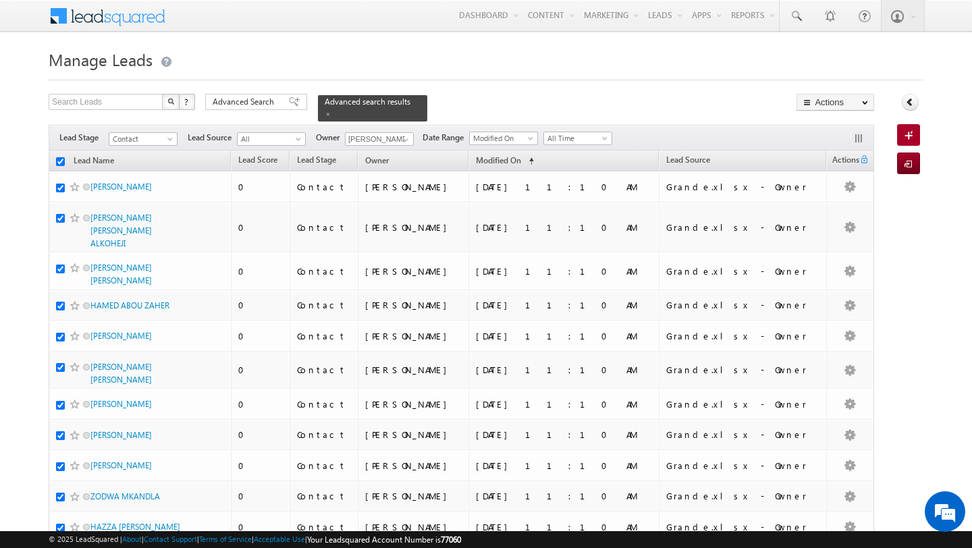
checkbox input "true"
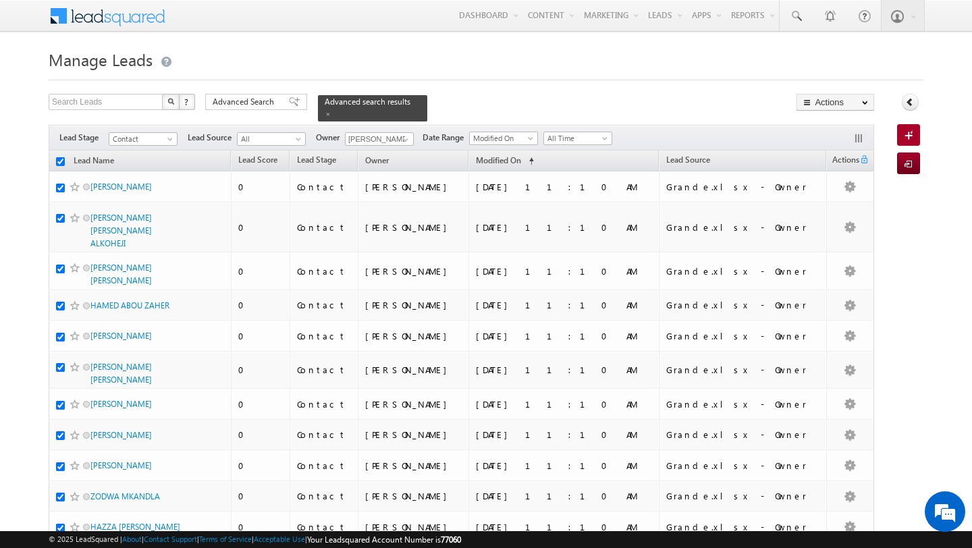
checkbox input "true"
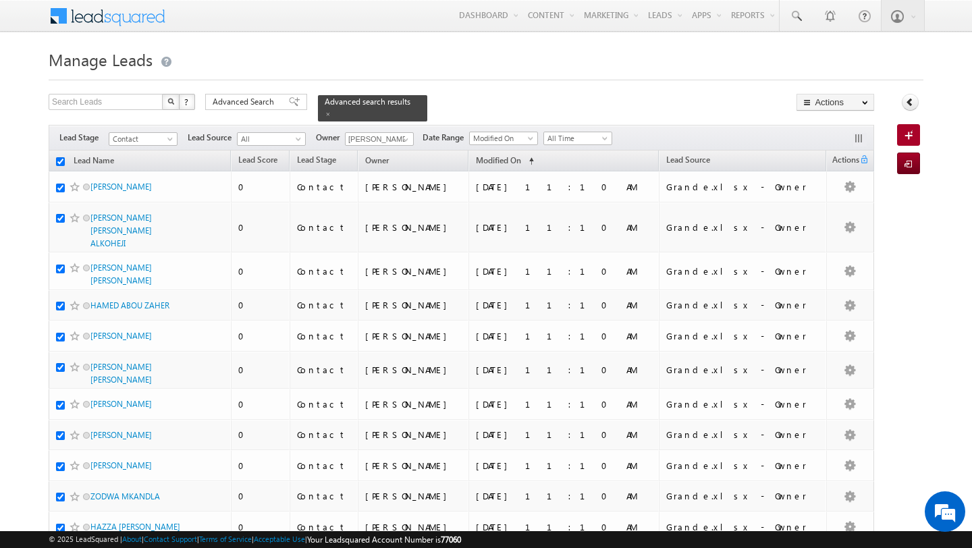
checkbox input "true"
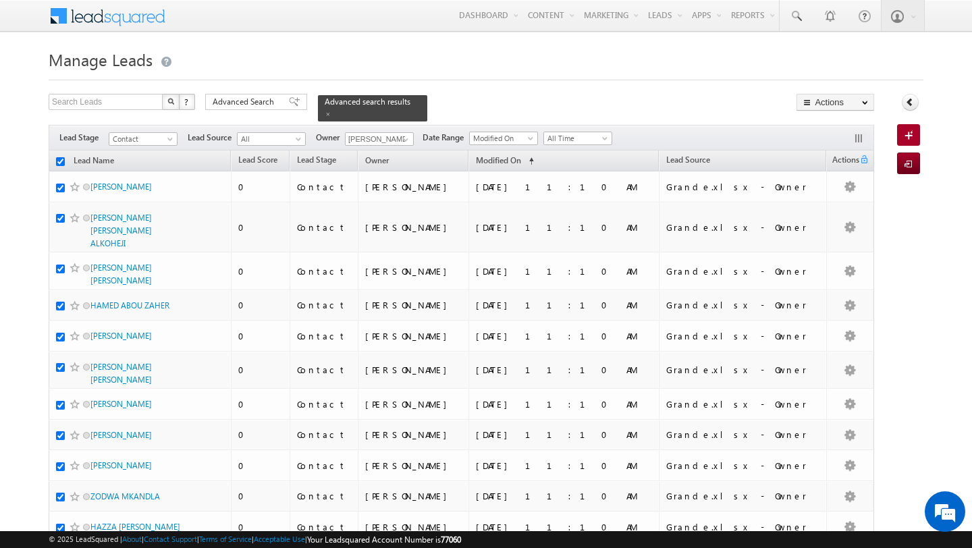
checkbox input "true"
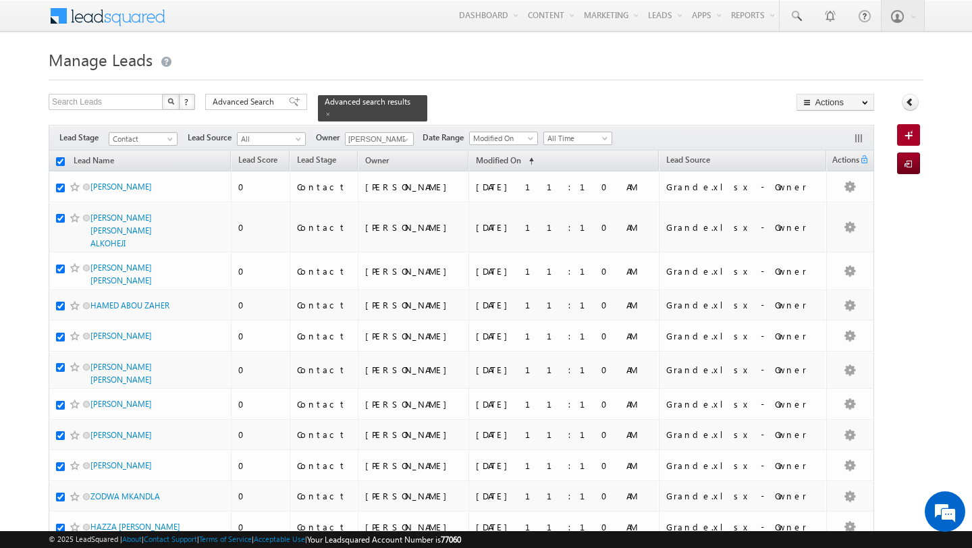
checkbox input "true"
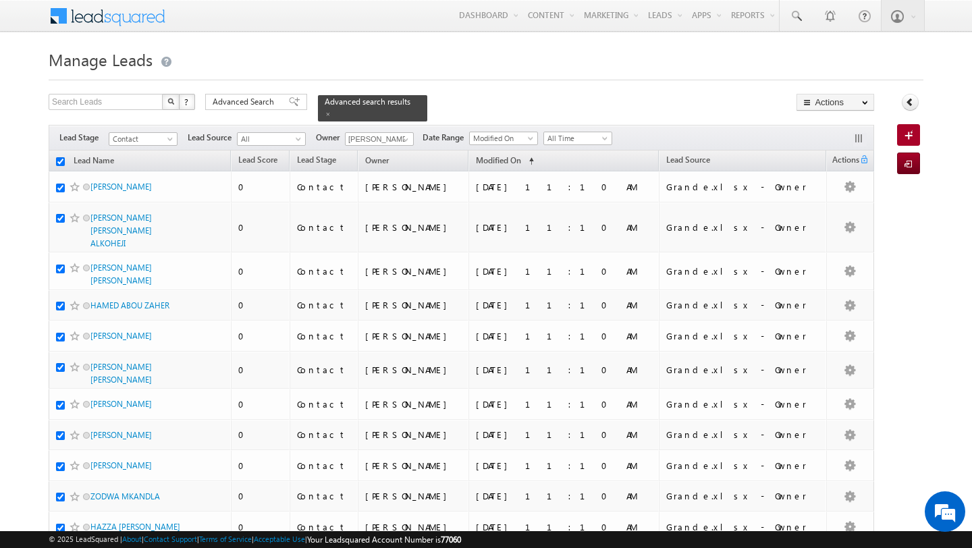
checkbox input "true"
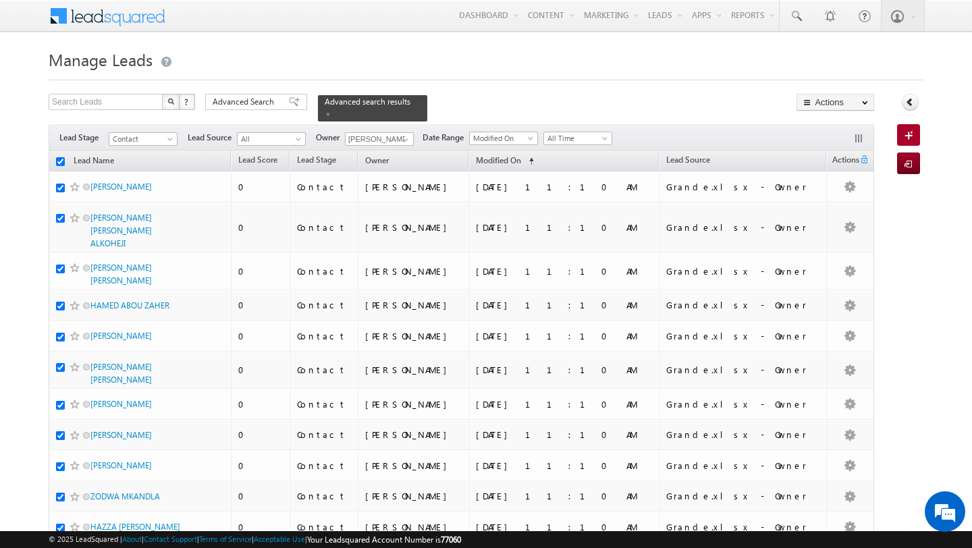
checkbox input "true"
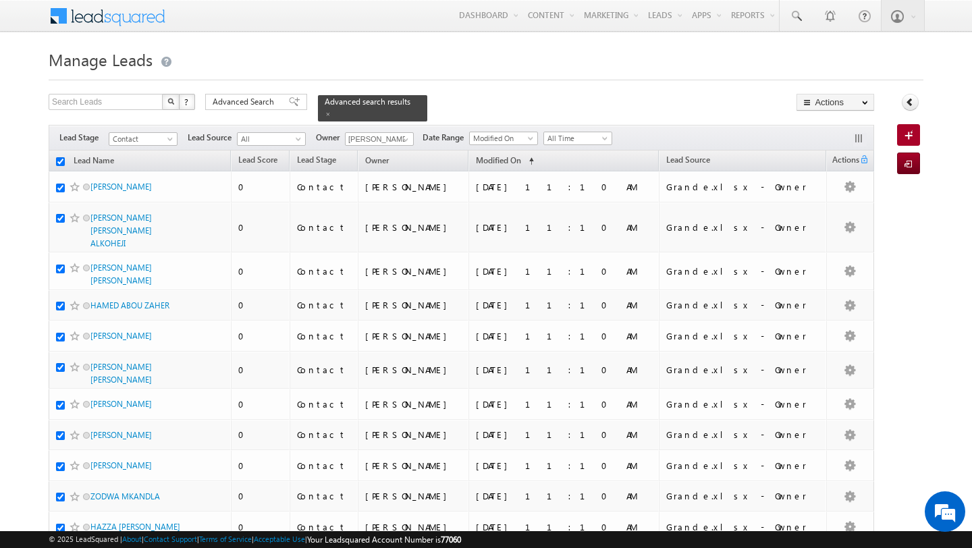
checkbox input "true"
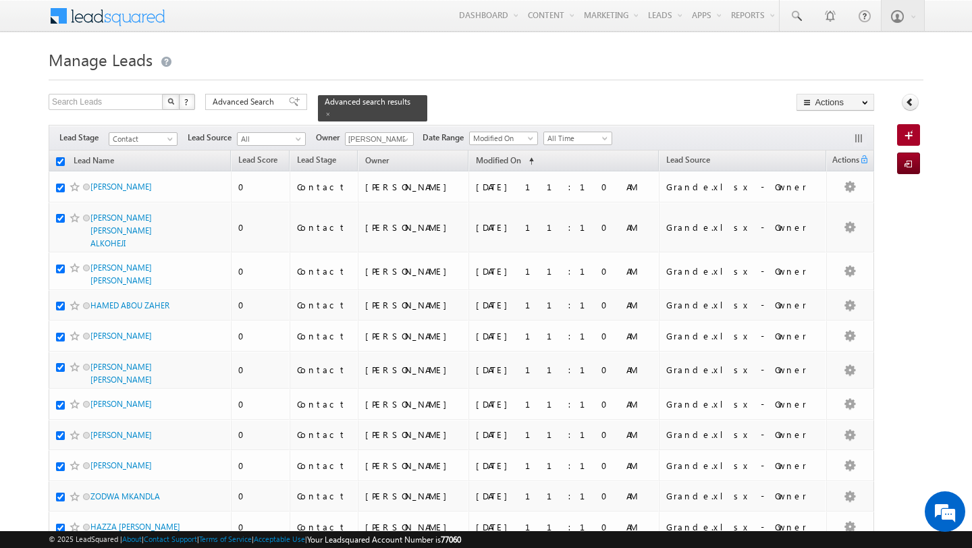
checkbox input "true"
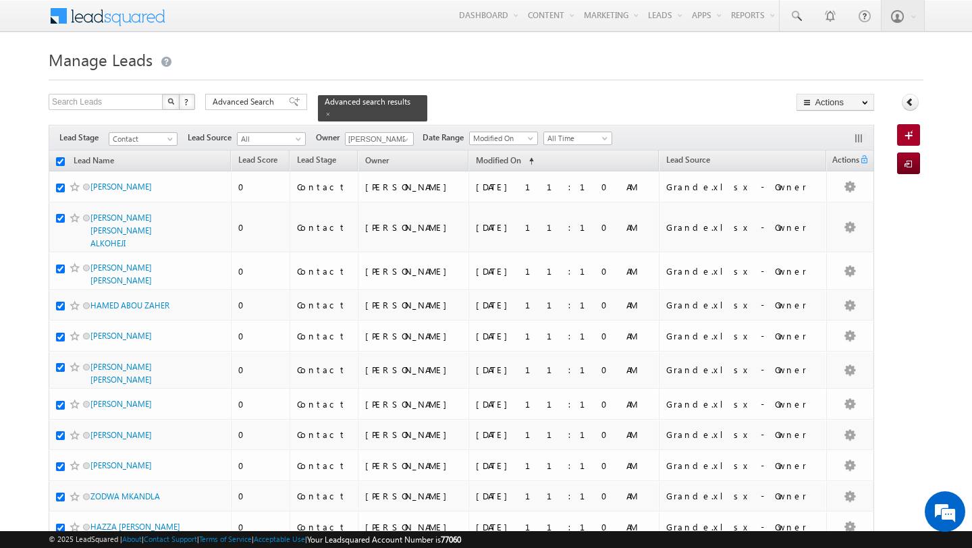
checkbox input "true"
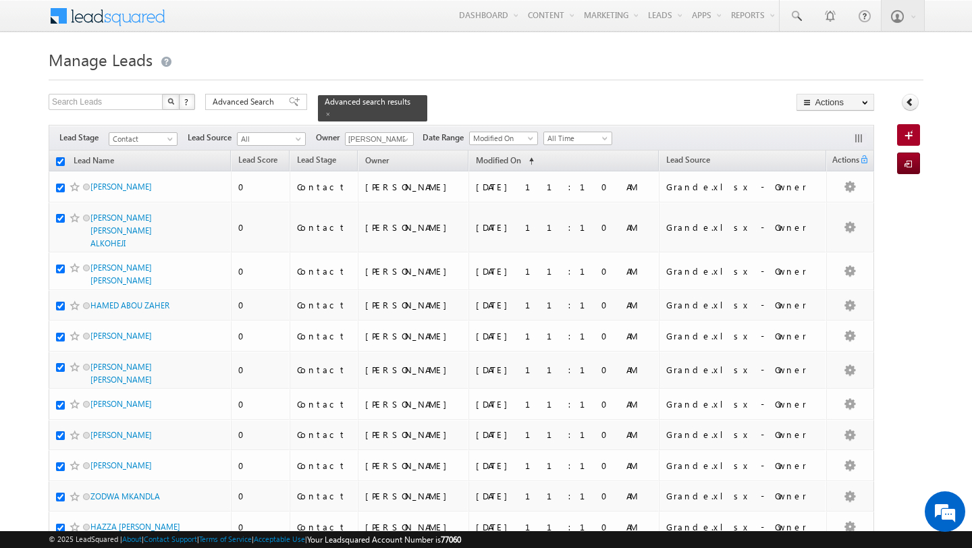
checkbox input "true"
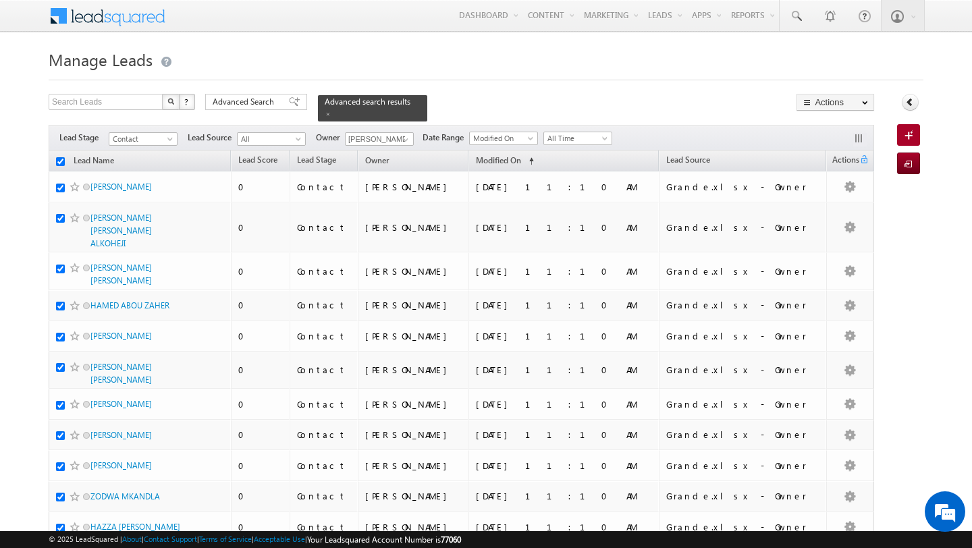
checkbox input "true"
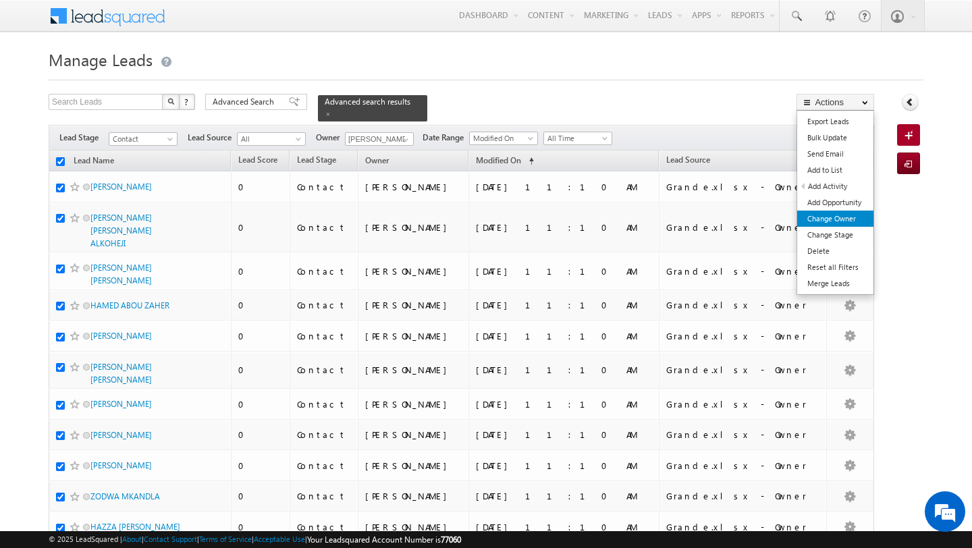
click at [852, 215] on link "Change Owner" at bounding box center [835, 219] width 76 height 16
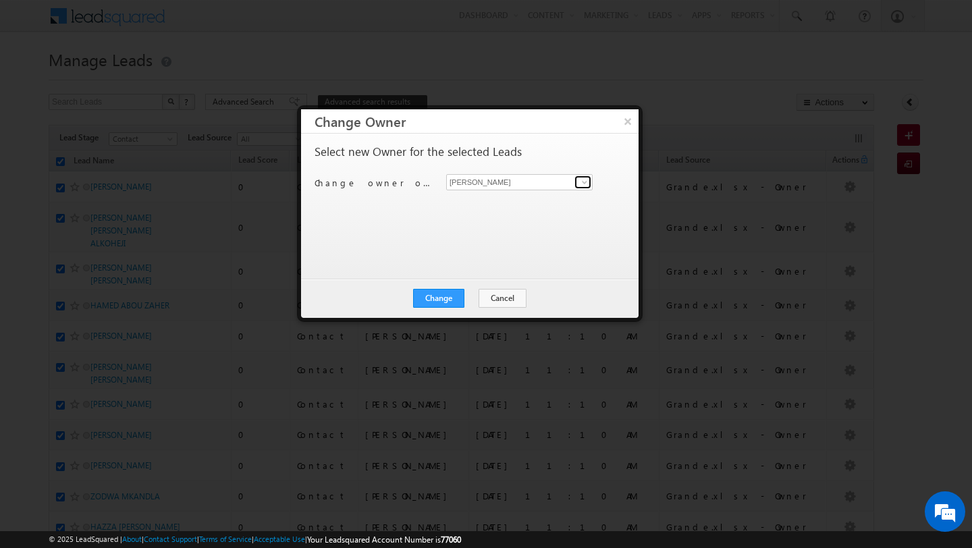
click at [586, 183] on span at bounding box center [584, 182] width 11 height 11
click at [499, 212] on span "mehfooza.memon@indglobal.ae" at bounding box center [512, 209] width 121 height 10
click at [452, 296] on button "Change" at bounding box center [438, 298] width 51 height 19
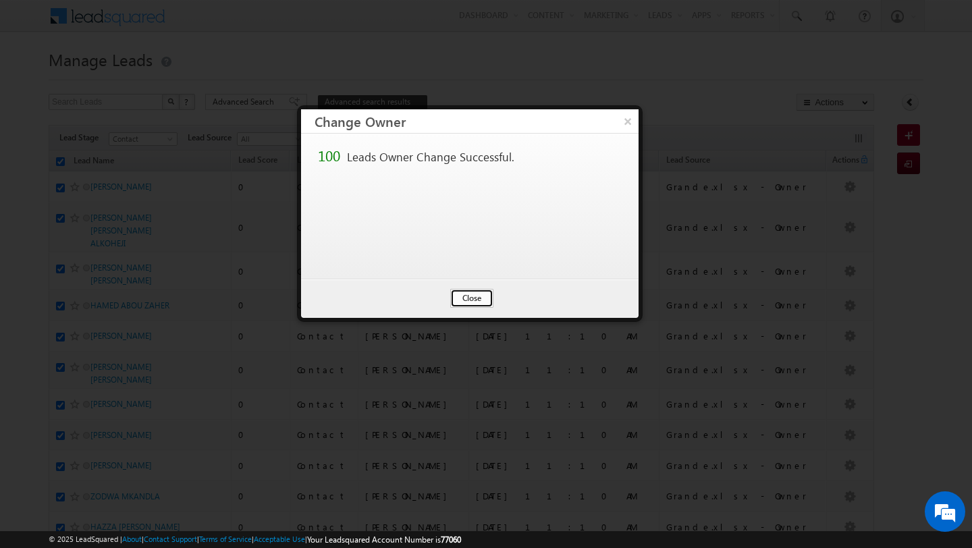
click at [483, 298] on button "Close" at bounding box center [471, 298] width 43 height 19
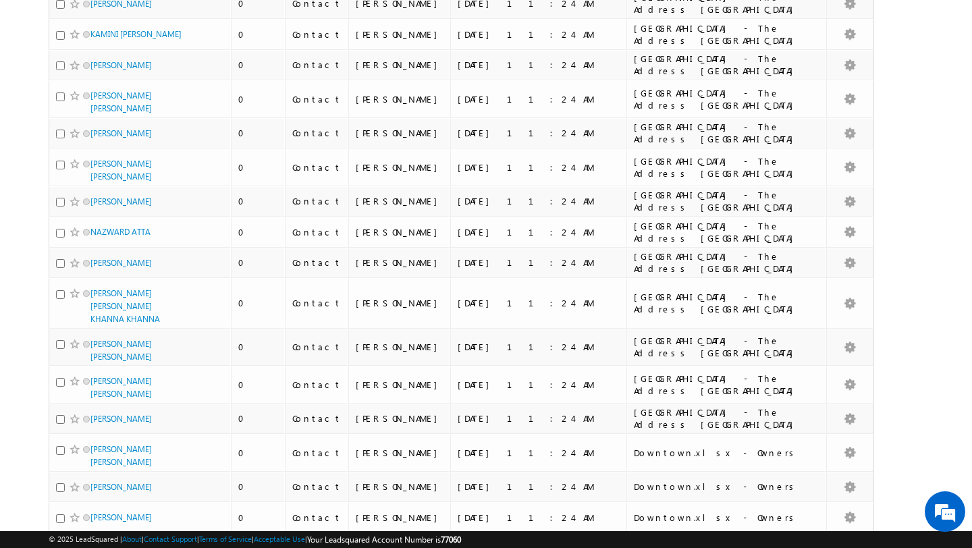
scroll to position [3083, 0]
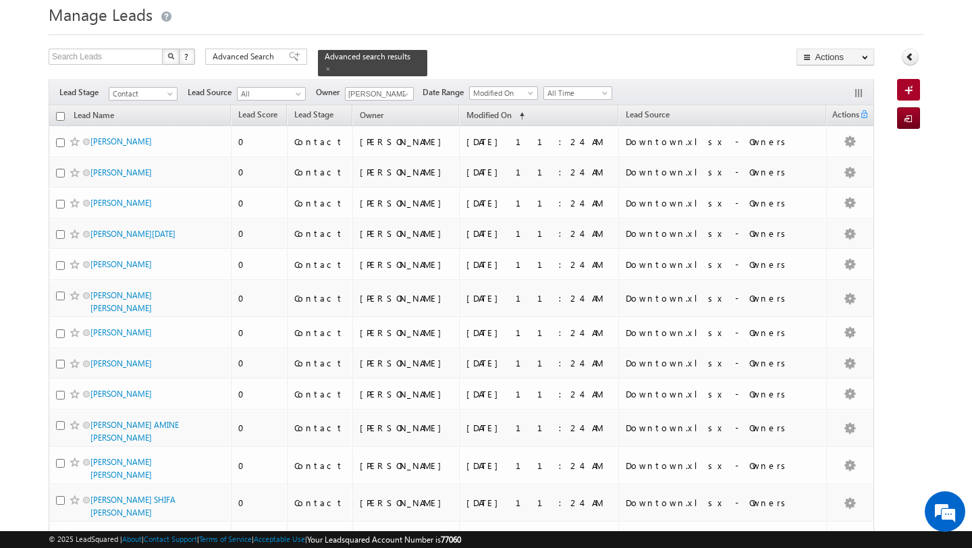
scroll to position [0, 0]
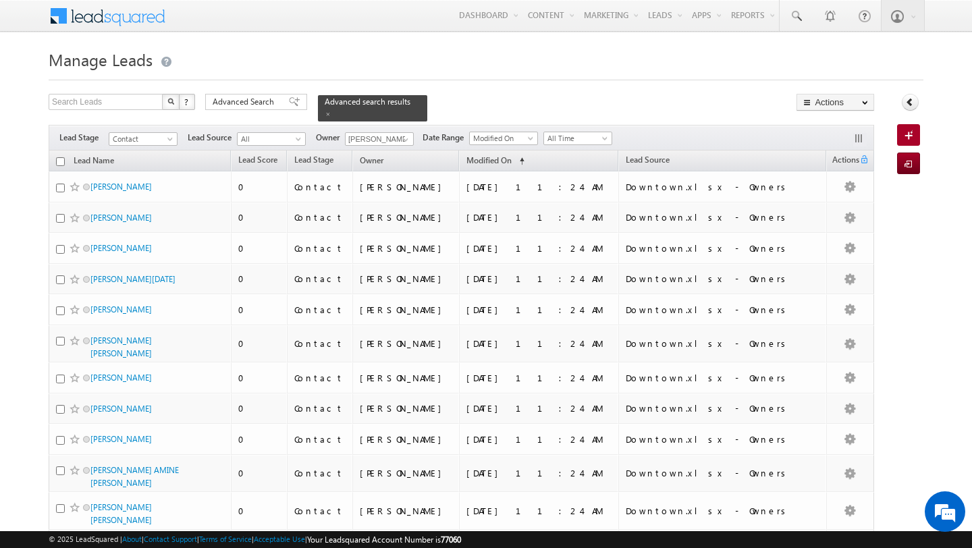
click at [60, 163] on input "checkbox" at bounding box center [60, 161] width 9 height 9
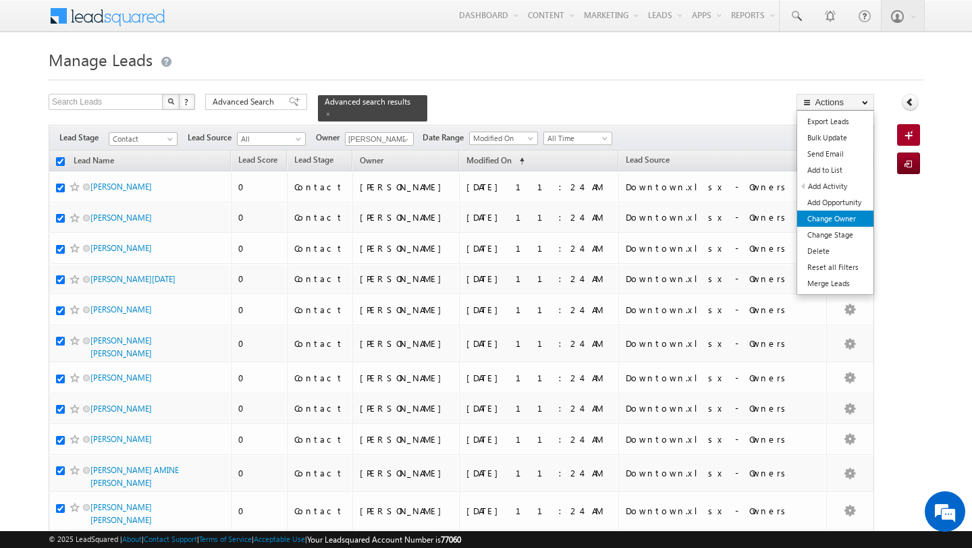
click at [848, 220] on link "Change Owner" at bounding box center [835, 219] width 76 height 16
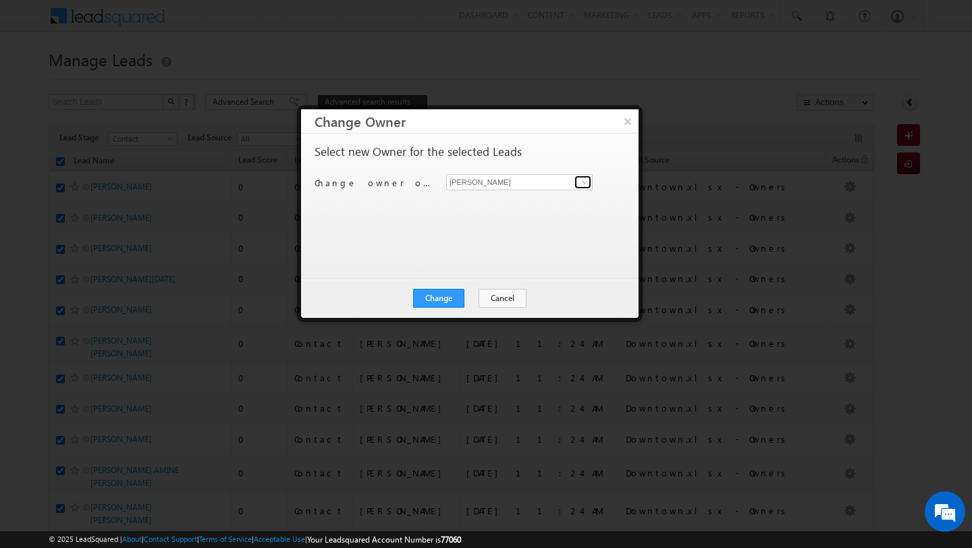
click at [589, 186] on span at bounding box center [584, 182] width 11 height 11
click at [498, 209] on span "pratyush.kuanr@indglobal.ae" at bounding box center [512, 209] width 121 height 10
click at [445, 295] on button "Change" at bounding box center [438, 298] width 51 height 19
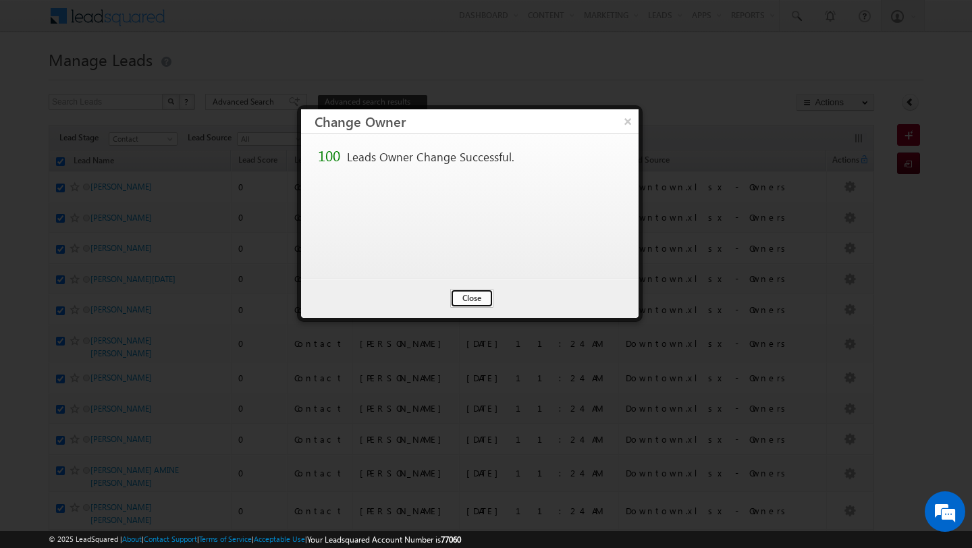
click at [465, 301] on button "Close" at bounding box center [471, 298] width 43 height 19
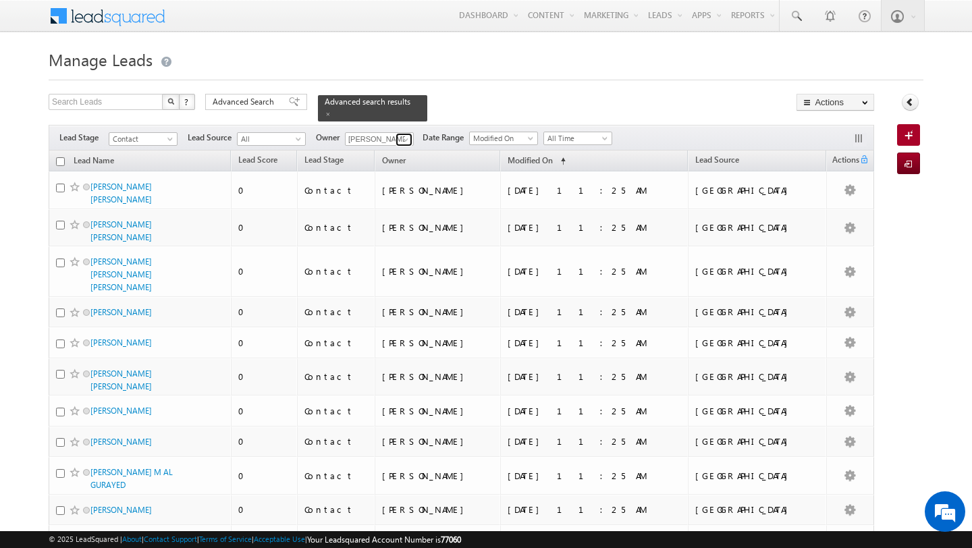
click at [406, 141] on span at bounding box center [405, 139] width 11 height 11
click at [365, 161] on span "anand.pandey@indglobal.ae" at bounding box center [410, 164] width 121 height 10
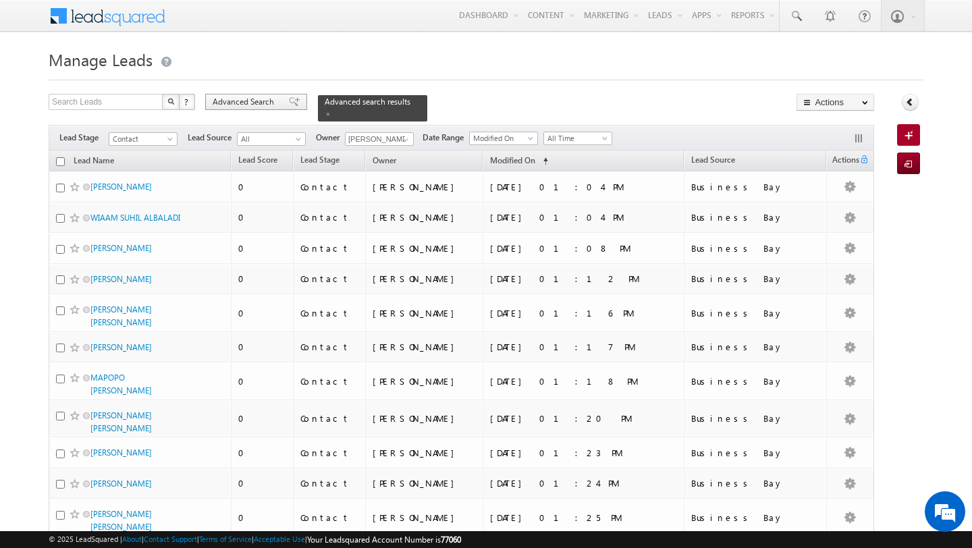
click at [232, 107] on span "Advanced Search" at bounding box center [245, 102] width 65 height 12
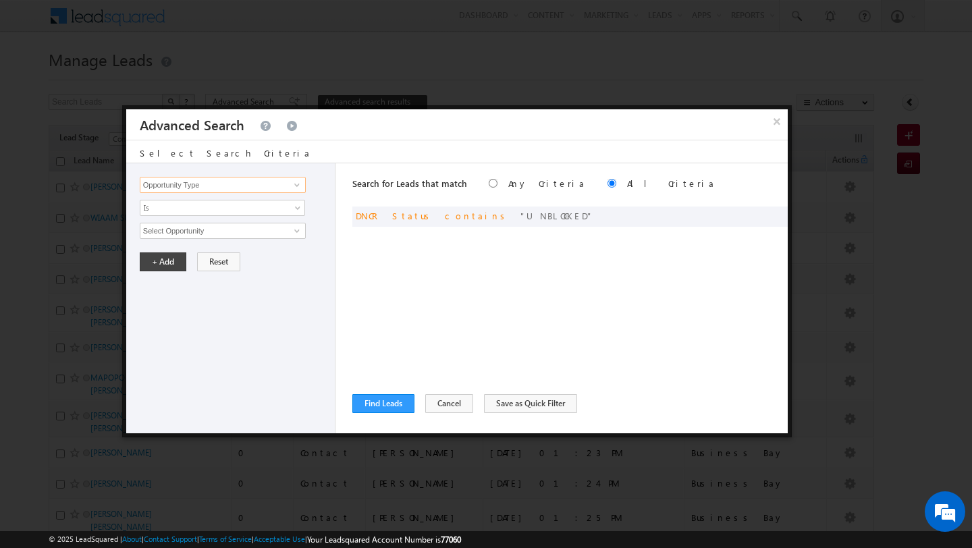
click at [232, 188] on input "Opportunity Type" at bounding box center [223, 185] width 166 height 16
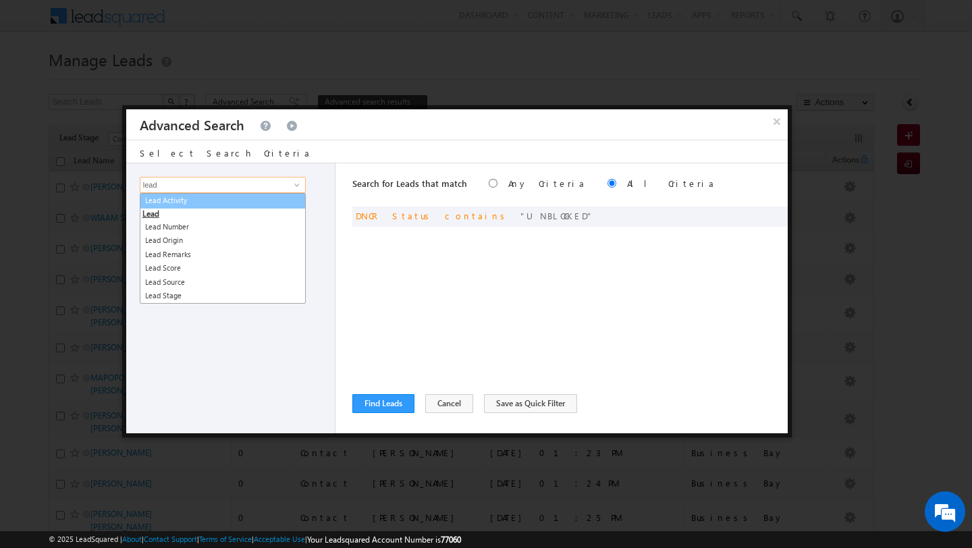
click at [216, 201] on link "Lead Activity" at bounding box center [223, 201] width 166 height 16
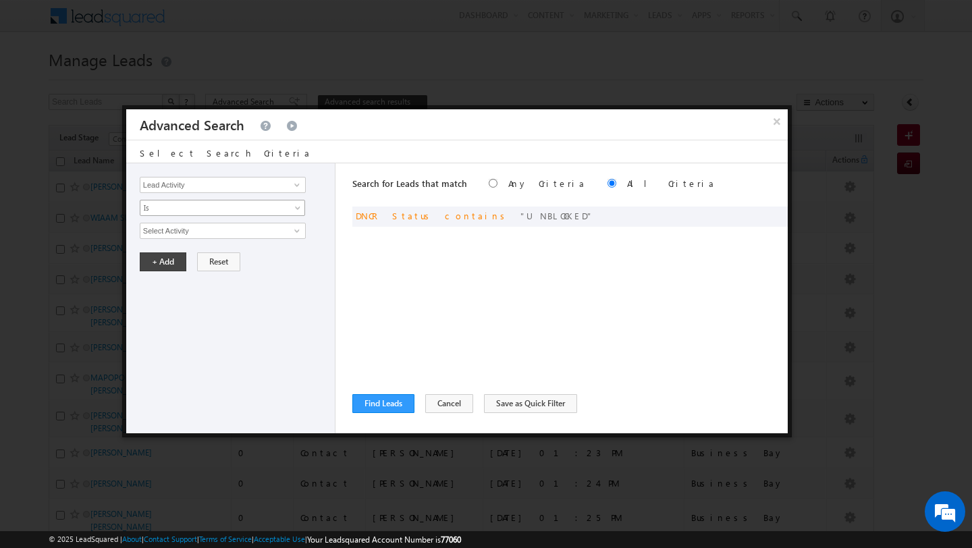
click at [198, 211] on span "Is" at bounding box center [213, 208] width 146 height 12
click at [190, 237] on link "Is Not" at bounding box center [222, 238] width 165 height 12
click at [283, 233] on input "Select Activity" at bounding box center [223, 231] width 166 height 16
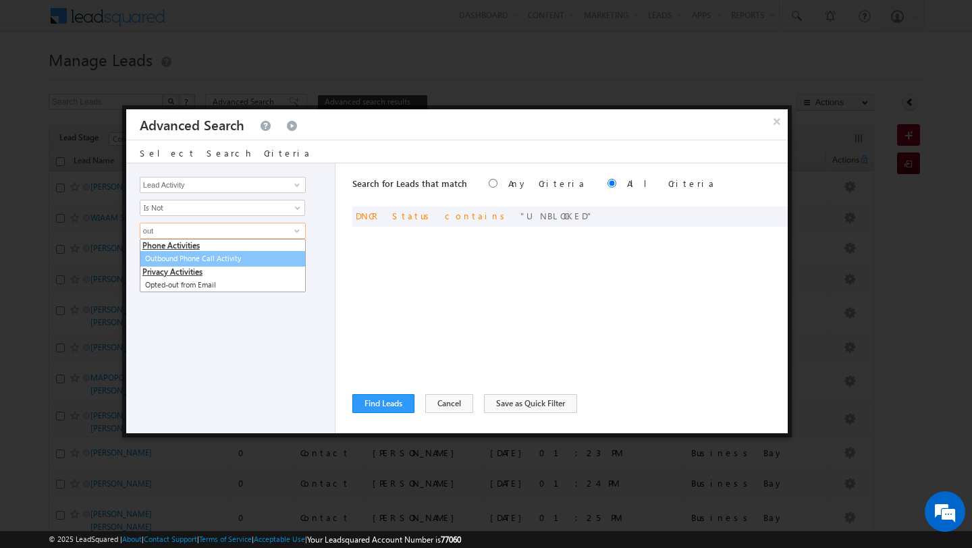
click at [242, 255] on link "Outbound Phone Call Activity" at bounding box center [223, 259] width 166 height 16
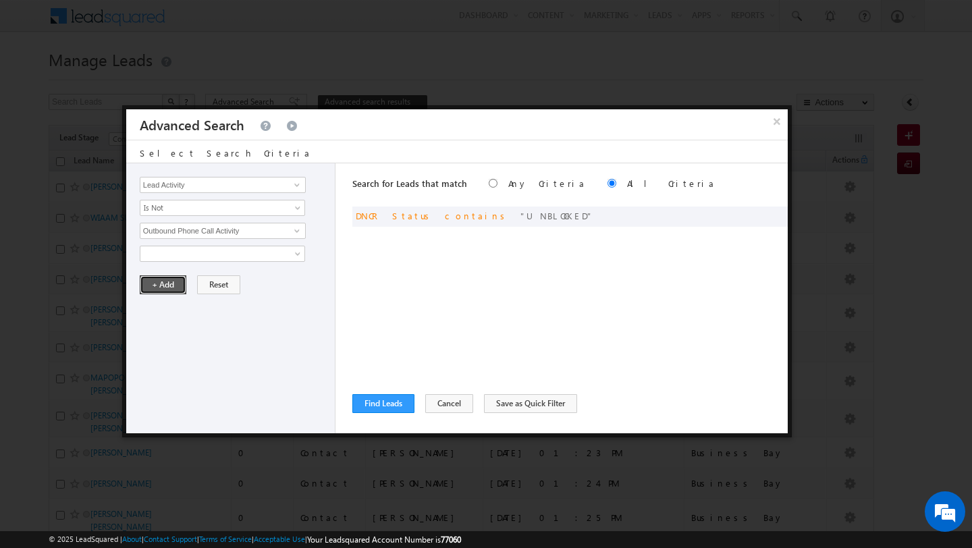
click at [157, 288] on button "+ Add" at bounding box center [163, 284] width 47 height 19
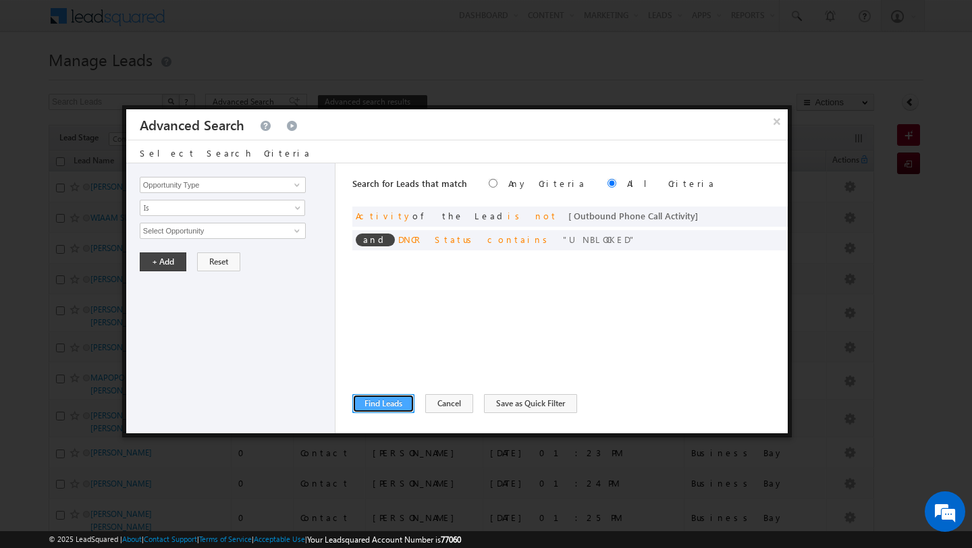
click at [387, 405] on button "Find Leads" at bounding box center [383, 403] width 62 height 19
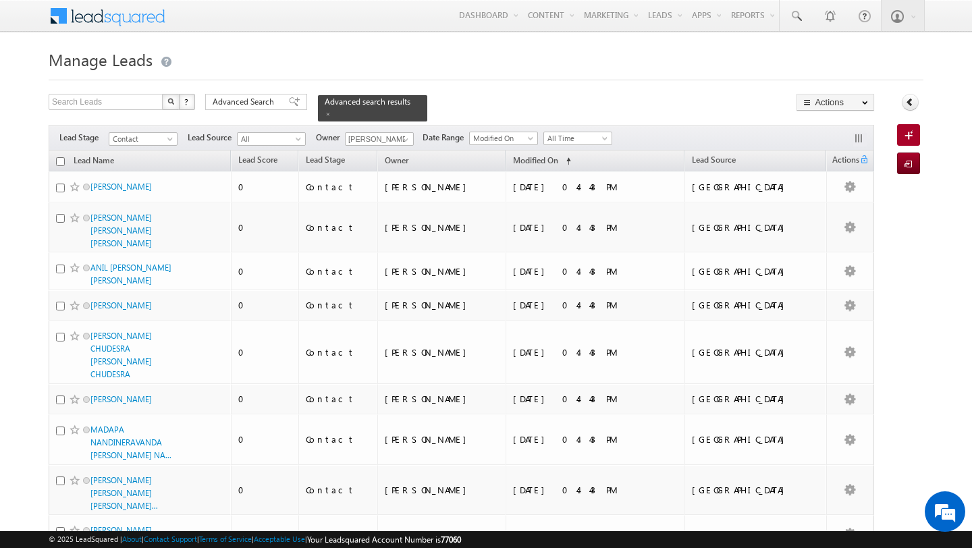
click at [61, 162] on input "checkbox" at bounding box center [60, 161] width 9 height 9
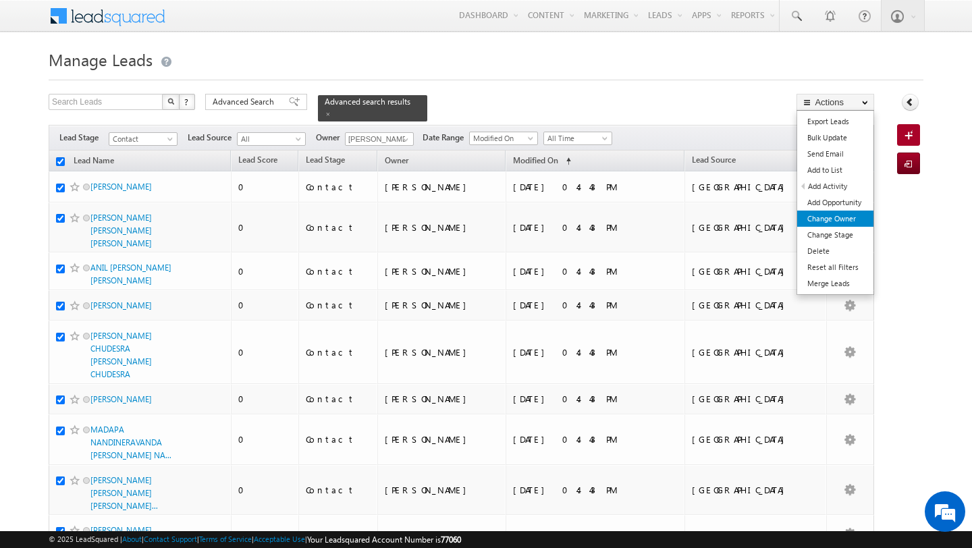
click at [845, 216] on link "Change Owner" at bounding box center [835, 219] width 76 height 16
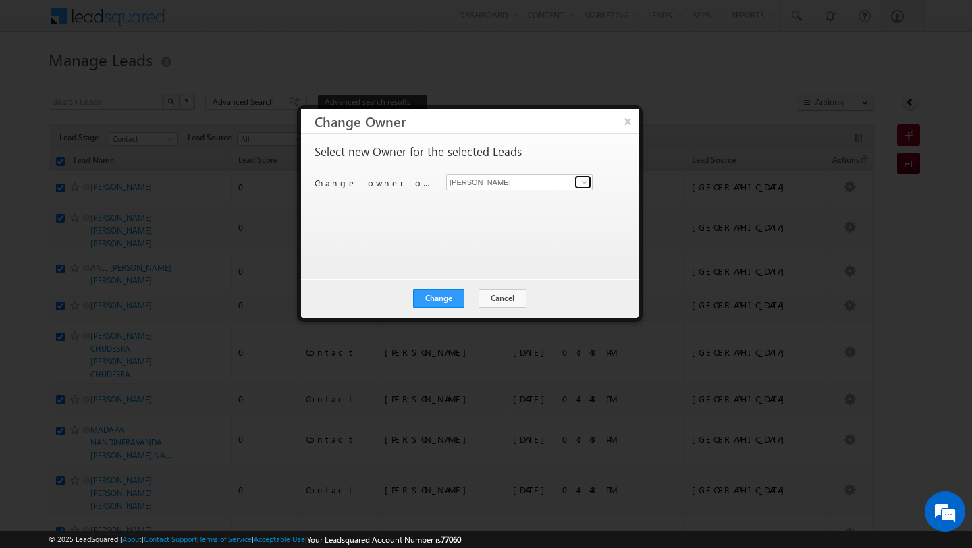
click at [585, 182] on span at bounding box center [584, 182] width 11 height 11
click at [560, 195] on link "Anand Pandey anand.pandey@indglobal.ae" at bounding box center [519, 203] width 146 height 26
click at [442, 293] on button "Change" at bounding box center [438, 298] width 51 height 19
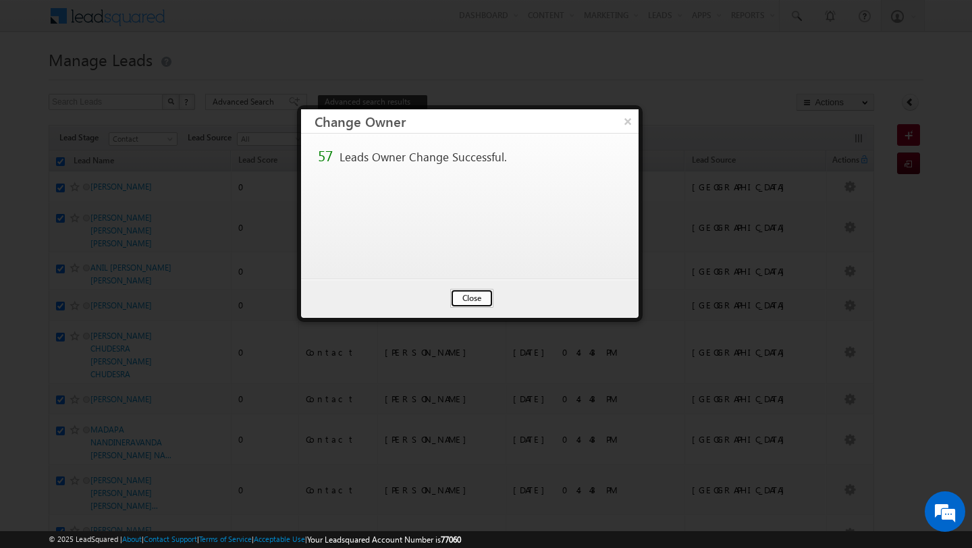
click at [460, 289] on button "Close" at bounding box center [471, 298] width 43 height 19
